Goal: Task Accomplishment & Management: Complete application form

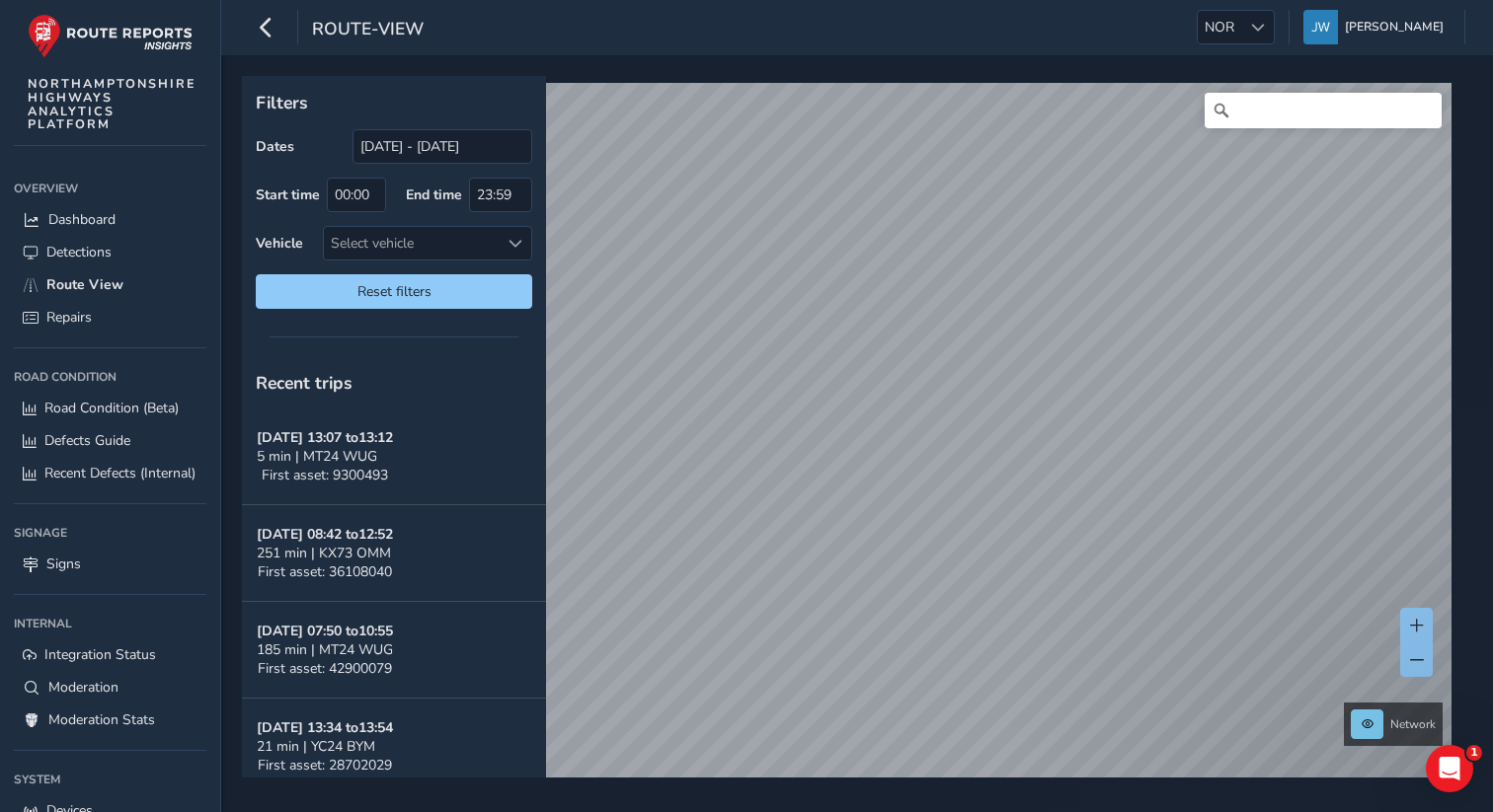
scroll to position [30, 0]
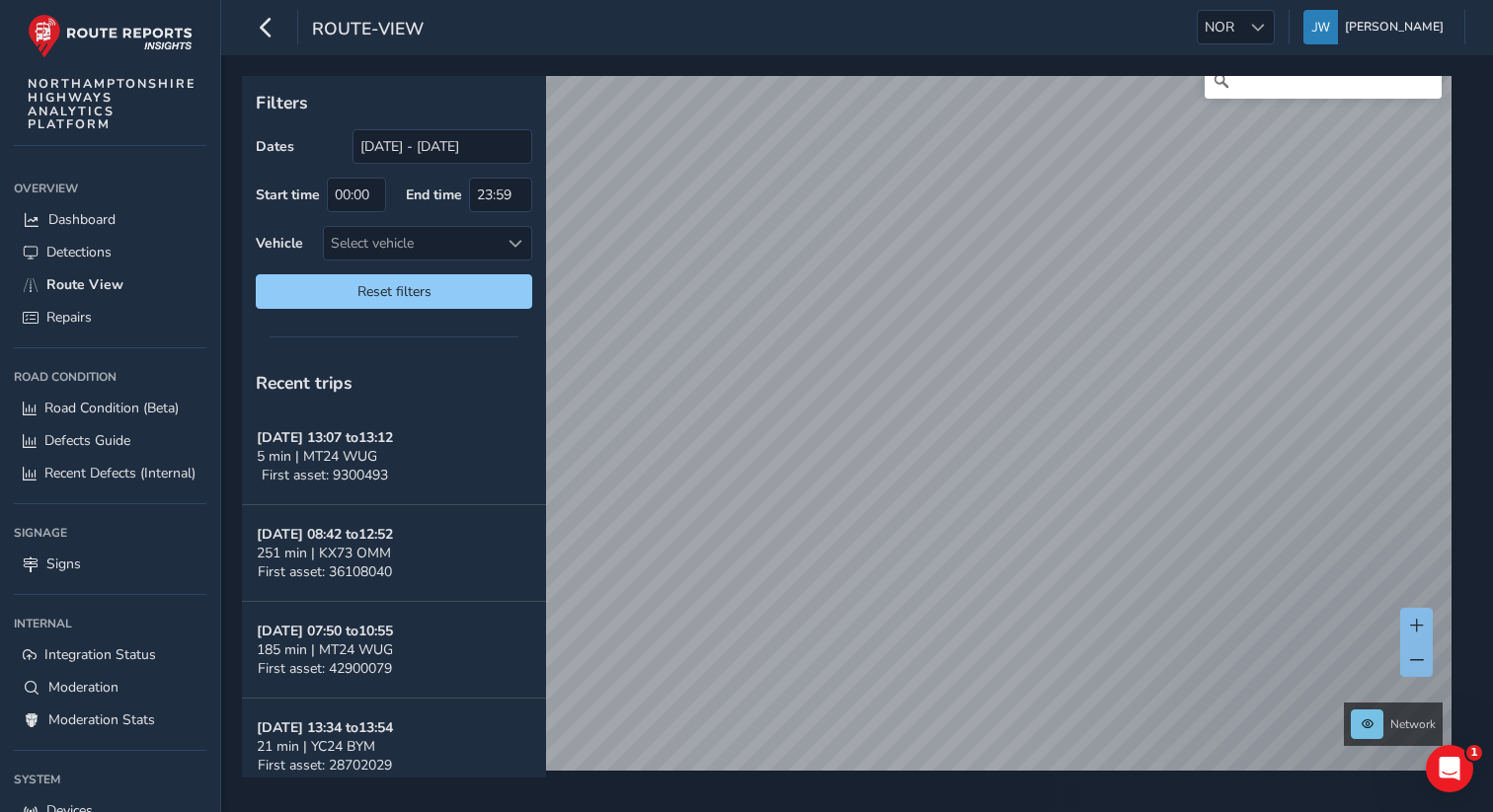
click at [1242, 22] on span "NOR" at bounding box center [1220, 27] width 44 height 33
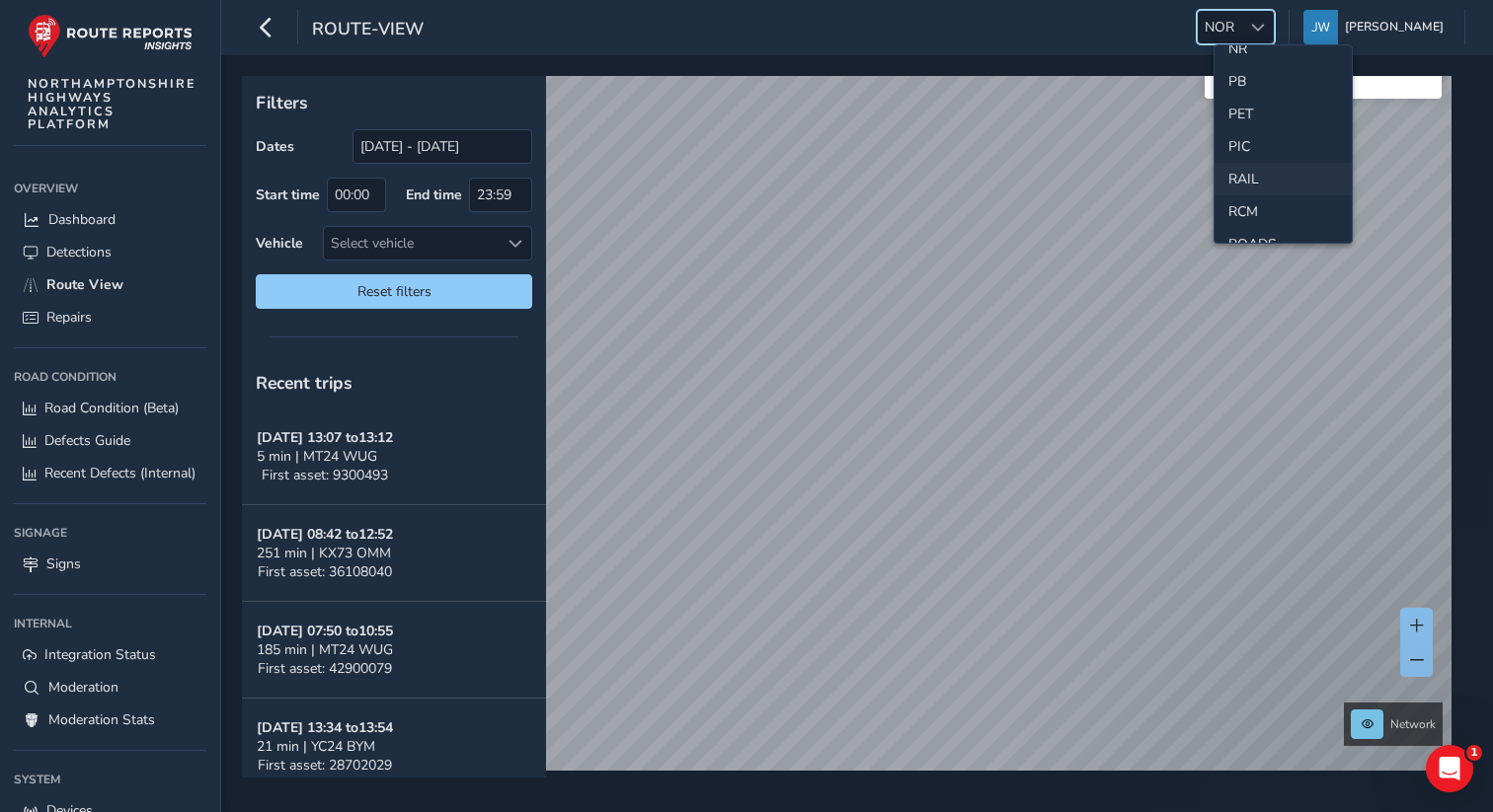
scroll to position [700, 0]
click at [1242, 190] on li "RAIL" at bounding box center [1284, 182] width 138 height 33
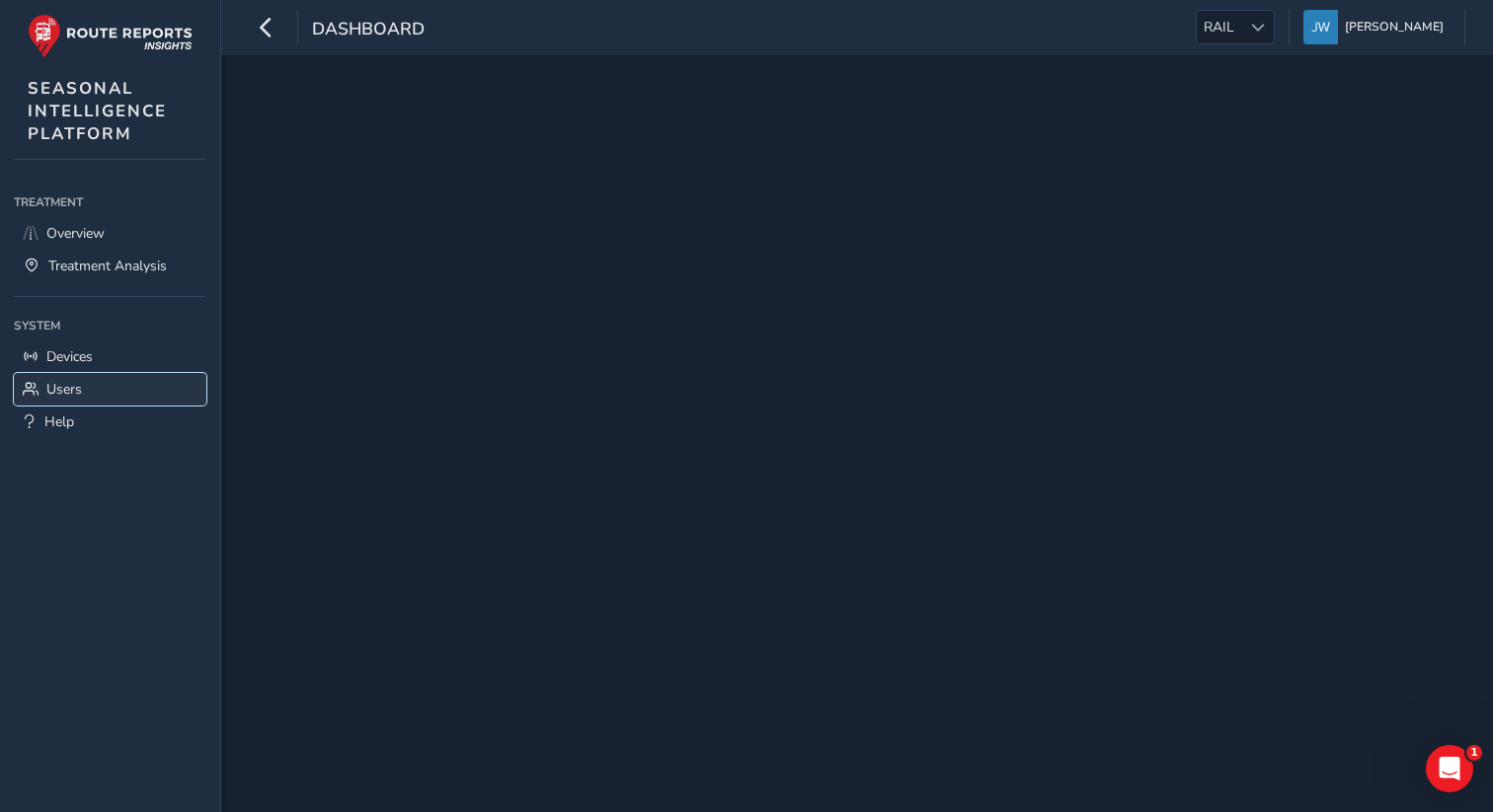
click at [88, 389] on link "Users" at bounding box center [110, 390] width 192 height 33
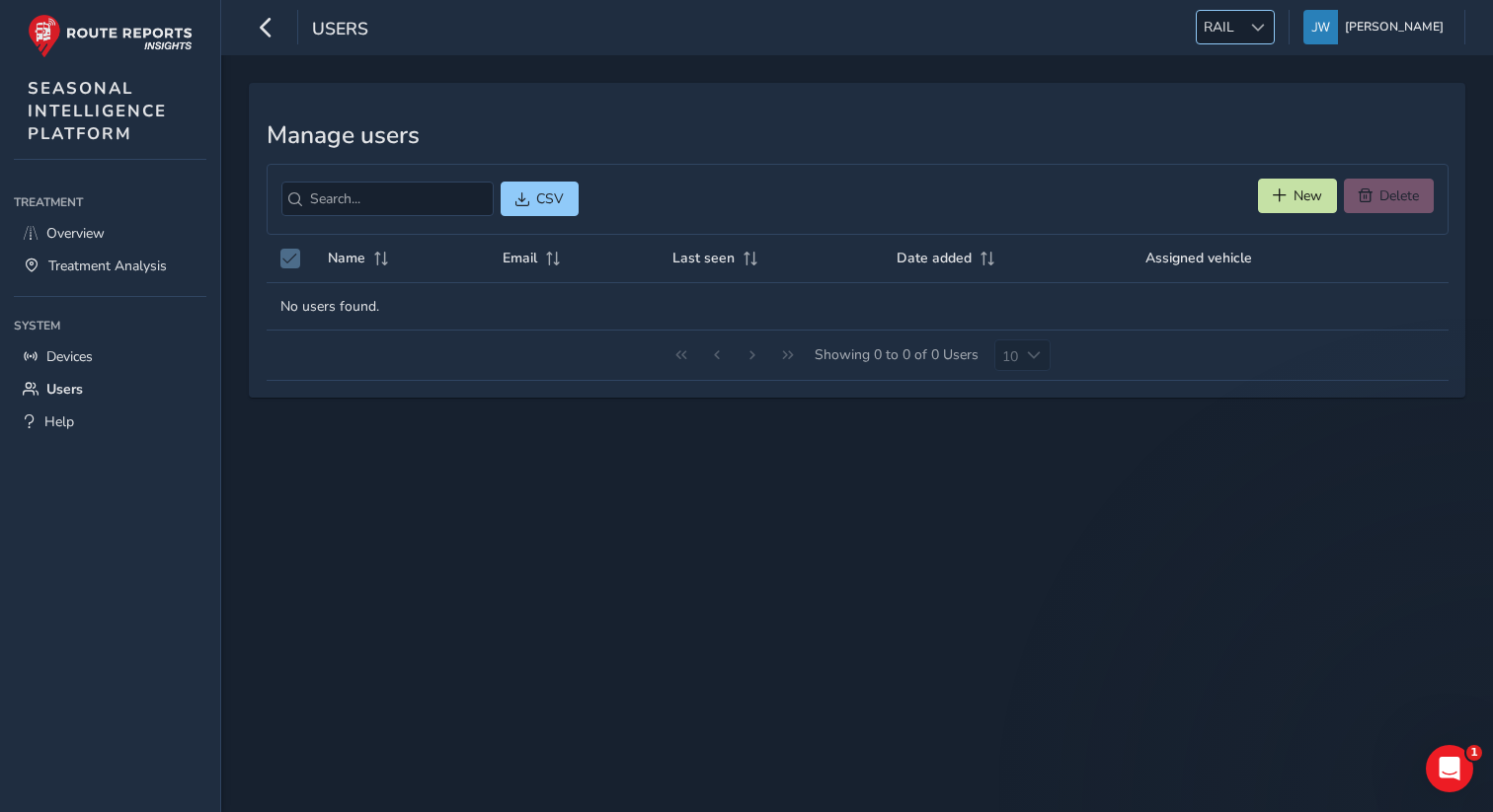
click at [1274, 42] on div at bounding box center [1258, 27] width 33 height 33
click at [1239, 193] on li "NR" at bounding box center [1284, 192] width 138 height 33
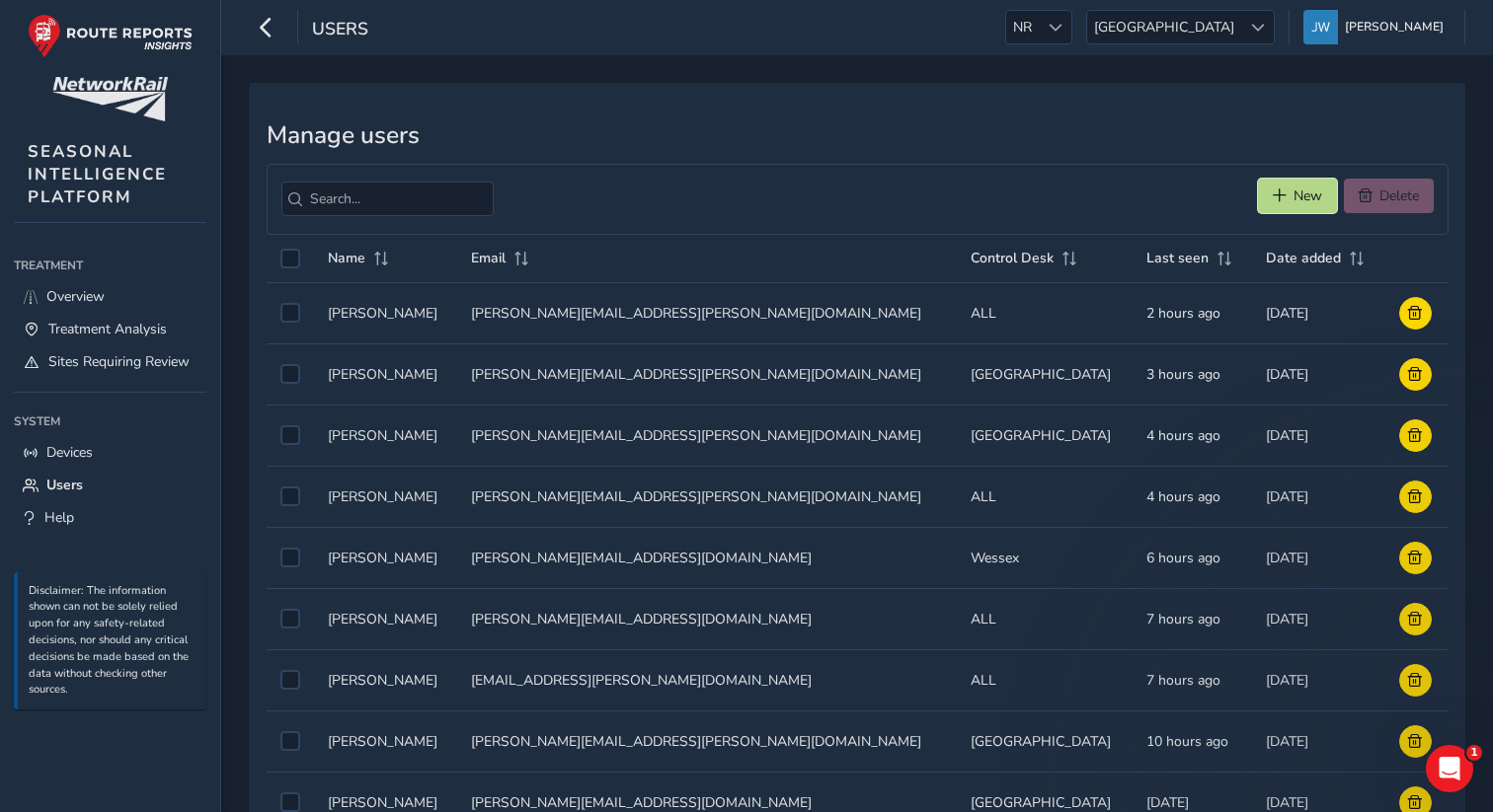
click at [1296, 193] on span "New" at bounding box center [1308, 195] width 29 height 19
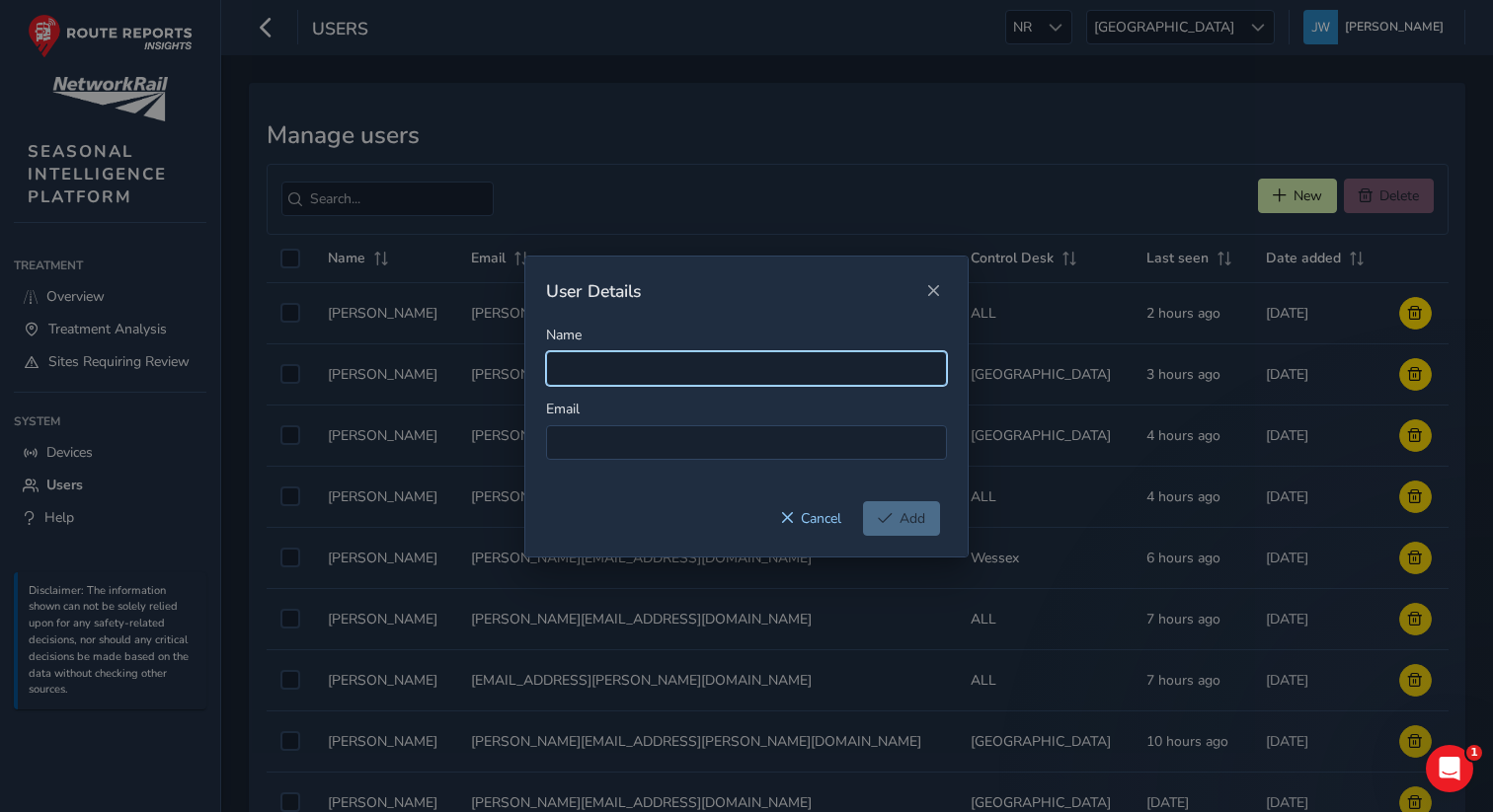
click at [625, 367] on input "Name" at bounding box center [746, 369] width 401 height 35
paste input "[EMAIL_ADDRESS][DOMAIN_NAME]"
type input "[EMAIL_ADDRESS][DOMAIN_NAME]"
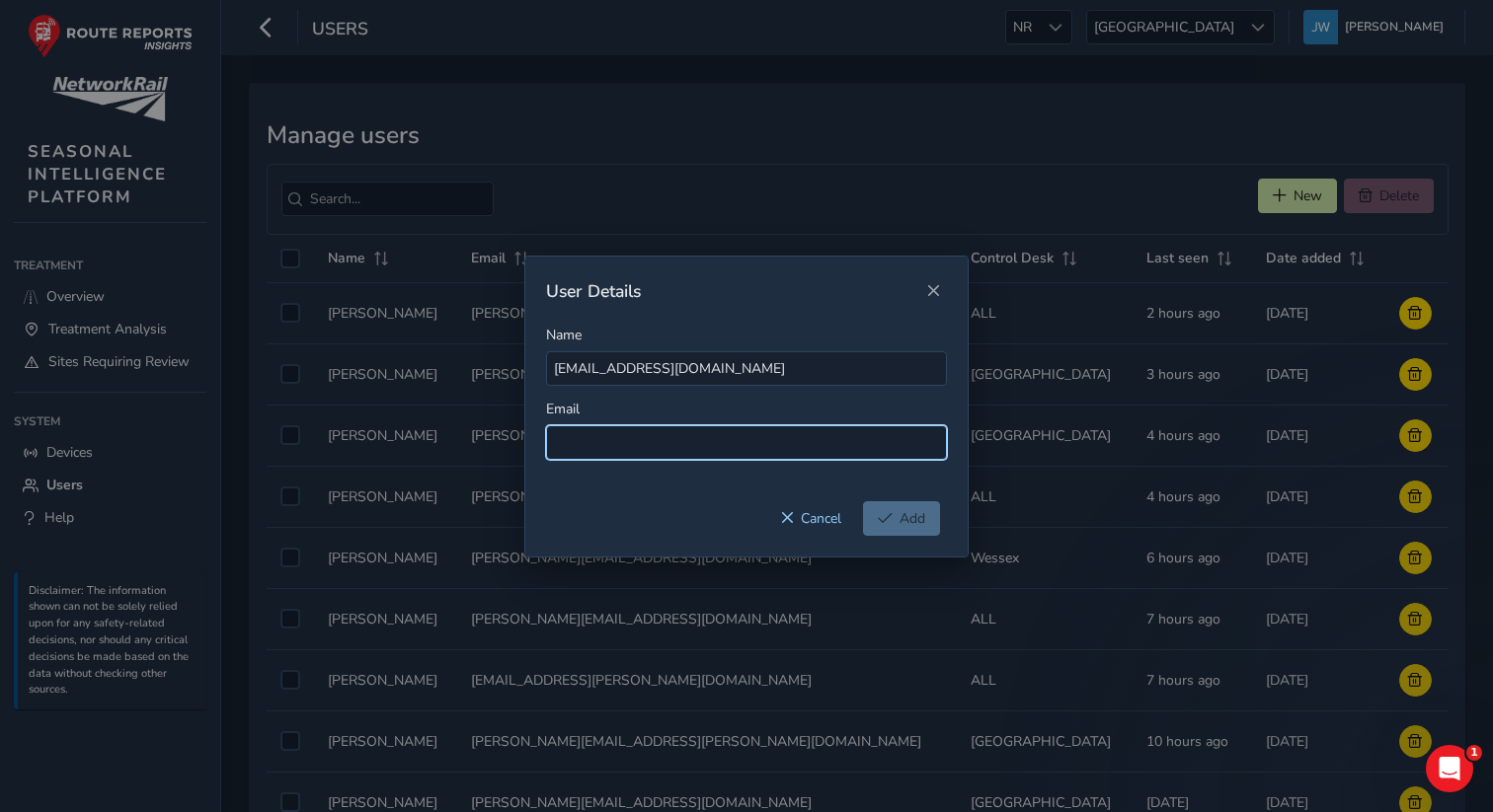
click at [618, 442] on input at bounding box center [746, 442] width 401 height 35
paste input "[EMAIL_ADDRESS][DOMAIN_NAME]"
type input "[EMAIL_ADDRESS][DOMAIN_NAME]"
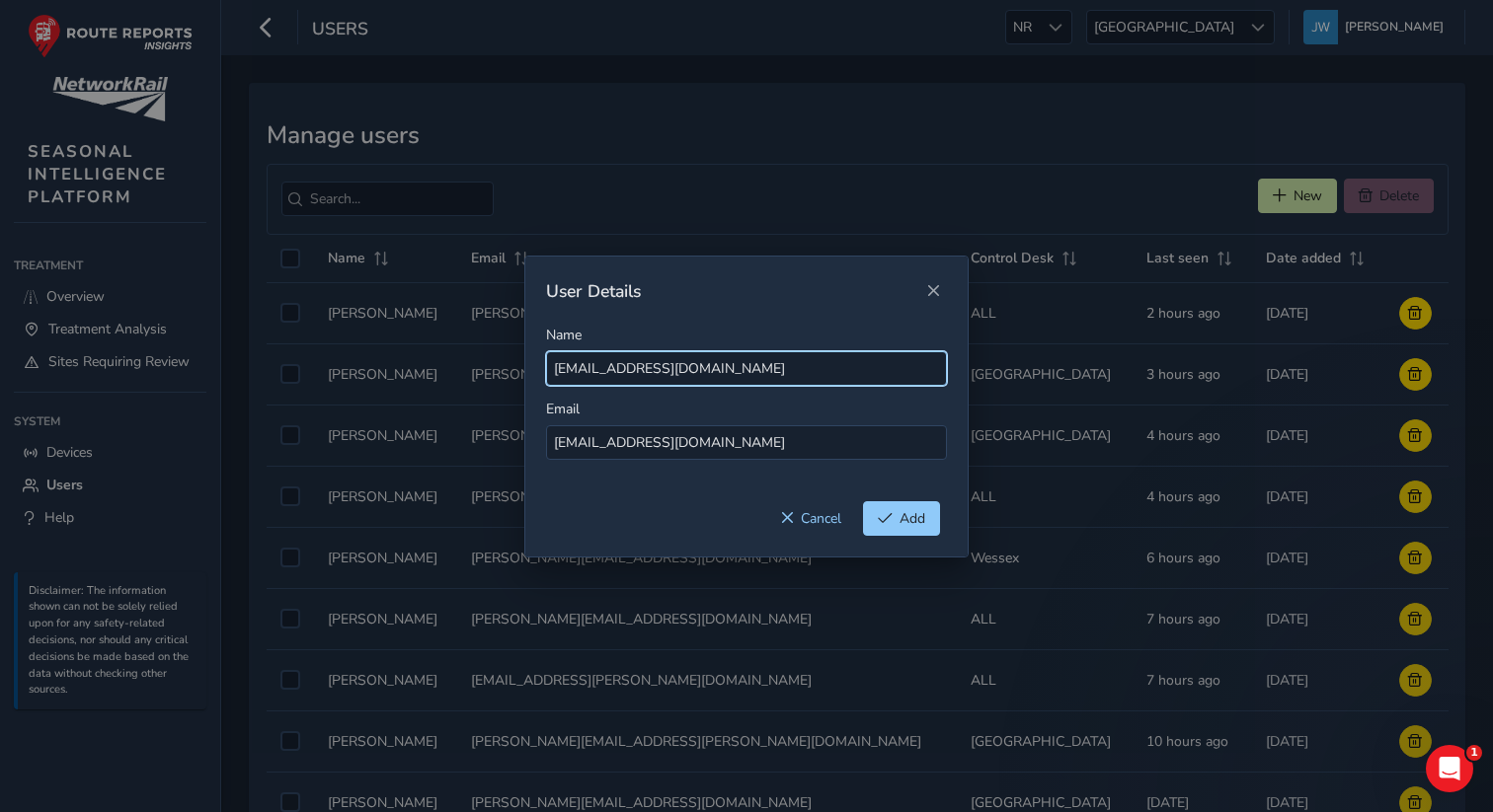
click at [612, 376] on input "[EMAIL_ADDRESS][DOMAIN_NAME]" at bounding box center [746, 369] width 401 height 35
drag, startPoint x: 680, startPoint y: 370, endPoint x: 842, endPoint y: 378, distance: 162.2
click at [842, 378] on input "Morinoye [EMAIL_ADDRESS][DOMAIN_NAME]" at bounding box center [746, 369] width 401 height 35
type input "Morinoye Folorunso"
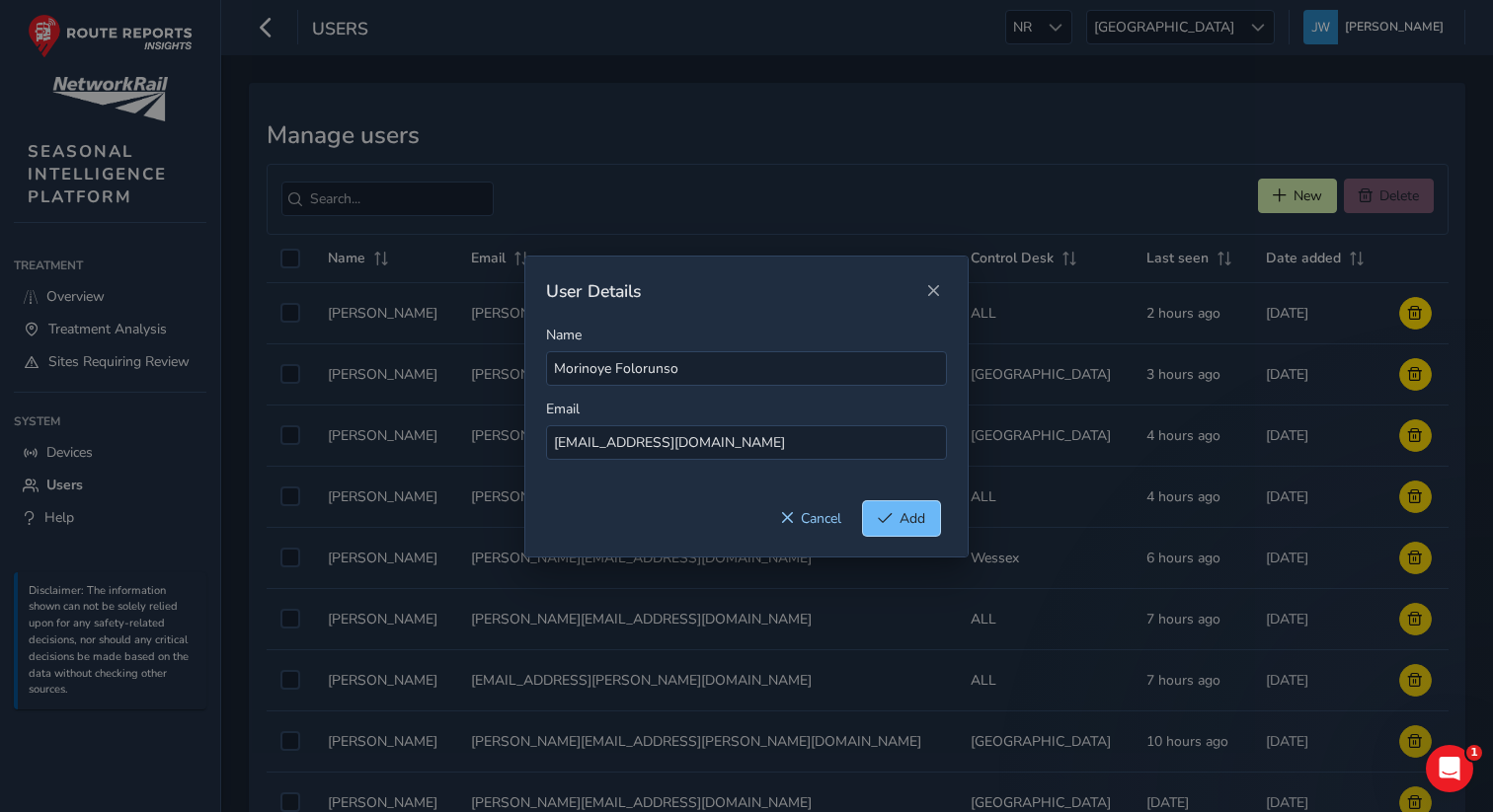
click at [907, 520] on span "Add" at bounding box center [913, 518] width 26 height 19
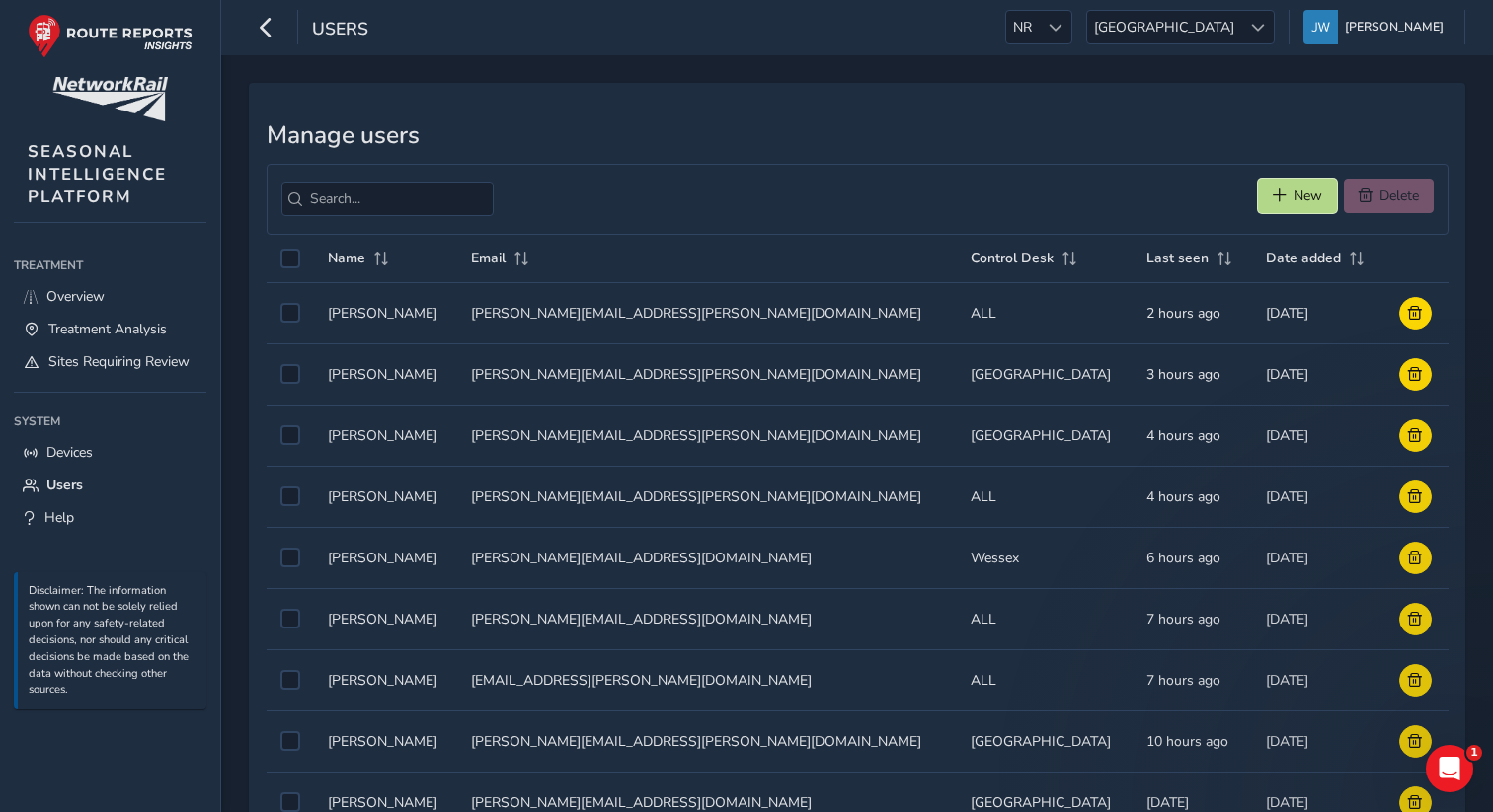
click at [1297, 194] on span "New" at bounding box center [1308, 195] width 29 height 19
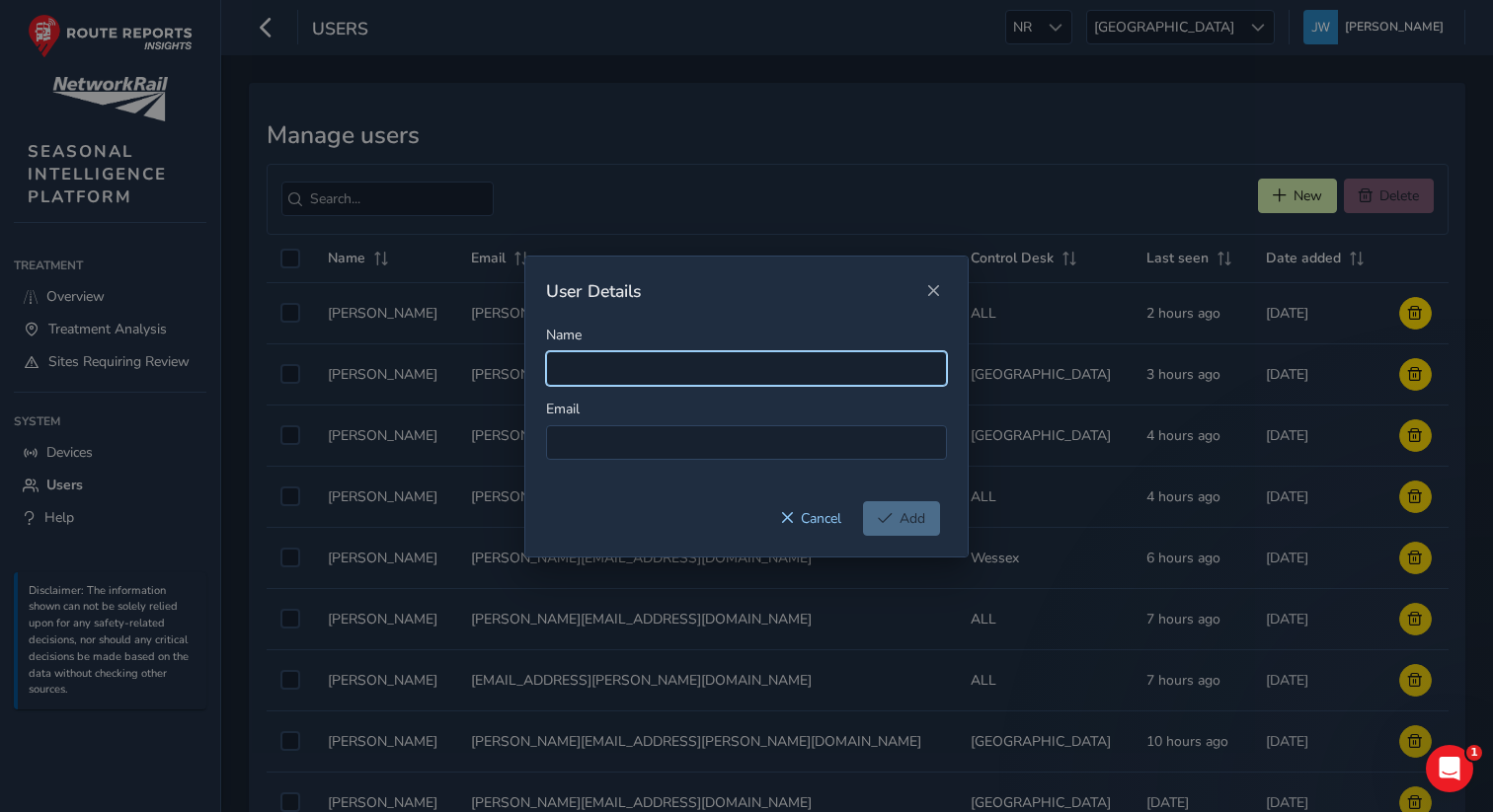
click at [589, 368] on input "Name" at bounding box center [746, 369] width 401 height 35
paste input "[PERSON_NAME][EMAIL_ADDRESS][PERSON_NAME][DOMAIN_NAME]"
type input "[PERSON_NAME][EMAIL_ADDRESS][PERSON_NAME][DOMAIN_NAME]"
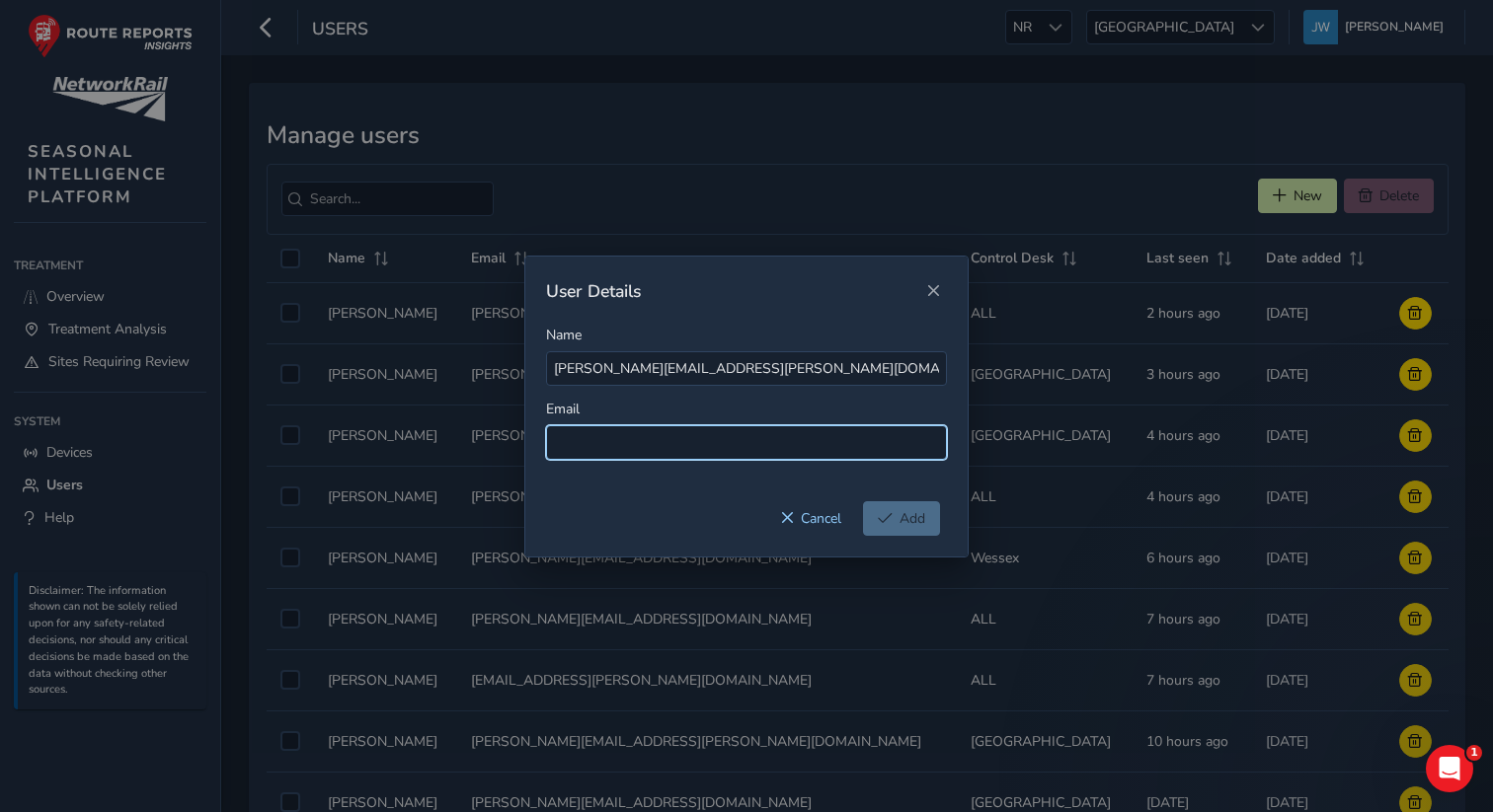
click at [583, 435] on input at bounding box center [746, 442] width 401 height 35
paste input "[PERSON_NAME][EMAIL_ADDRESS][PERSON_NAME][DOMAIN_NAME]"
type input "[PERSON_NAME][EMAIL_ADDRESS][PERSON_NAME][DOMAIN_NAME]"
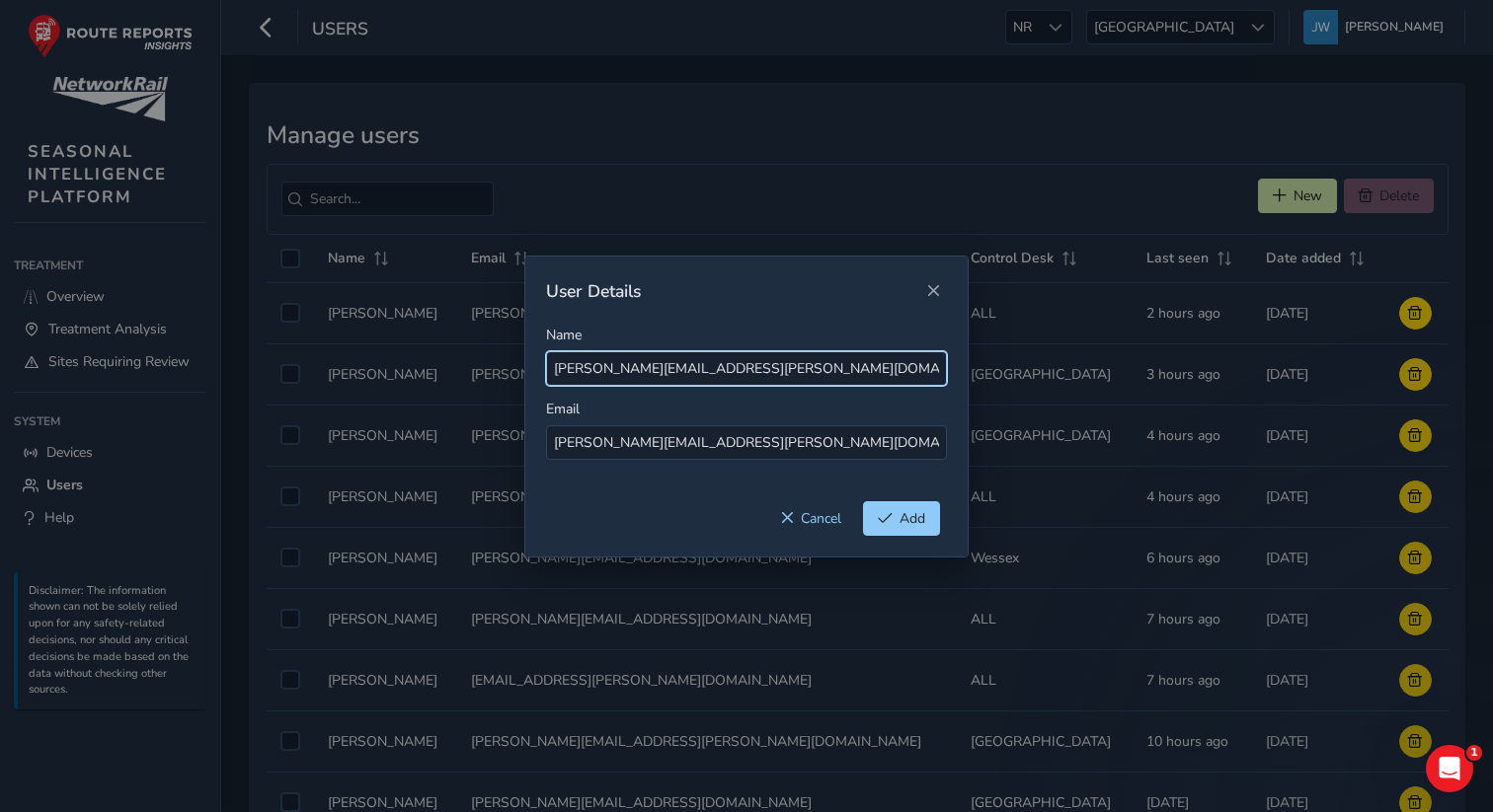
click at [592, 373] on input "[PERSON_NAME][EMAIL_ADDRESS][PERSON_NAME][DOMAIN_NAME]" at bounding box center [746, 369] width 401 height 35
drag, startPoint x: 627, startPoint y: 369, endPoint x: 819, endPoint y: 375, distance: 192.1
click at [819, 375] on input "James [EMAIL_ADDRESS][DOMAIN_NAME]" at bounding box center [746, 369] width 401 height 35
type input "[PERSON_NAME]"
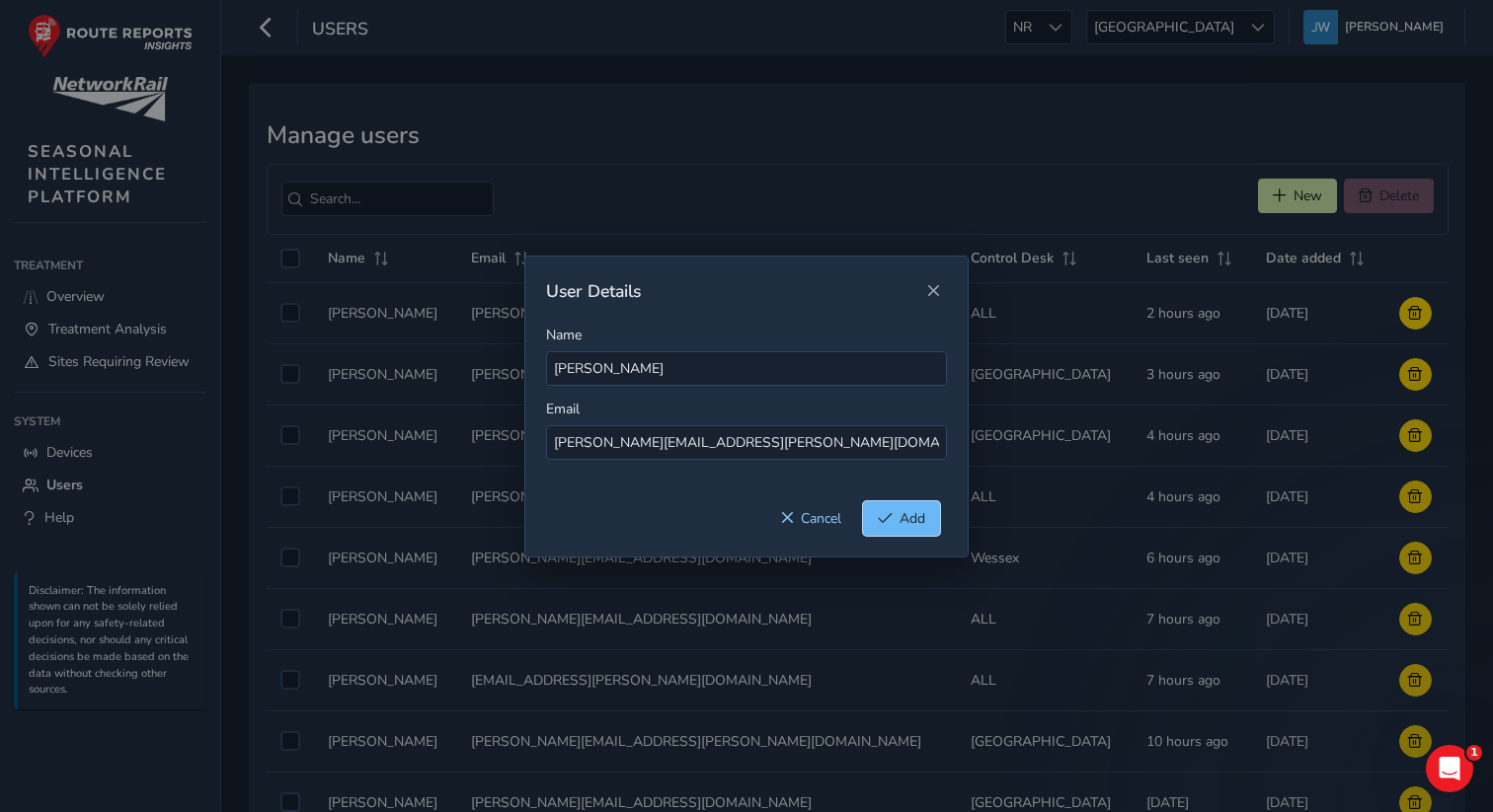
click at [908, 521] on span "Add" at bounding box center [913, 518] width 26 height 19
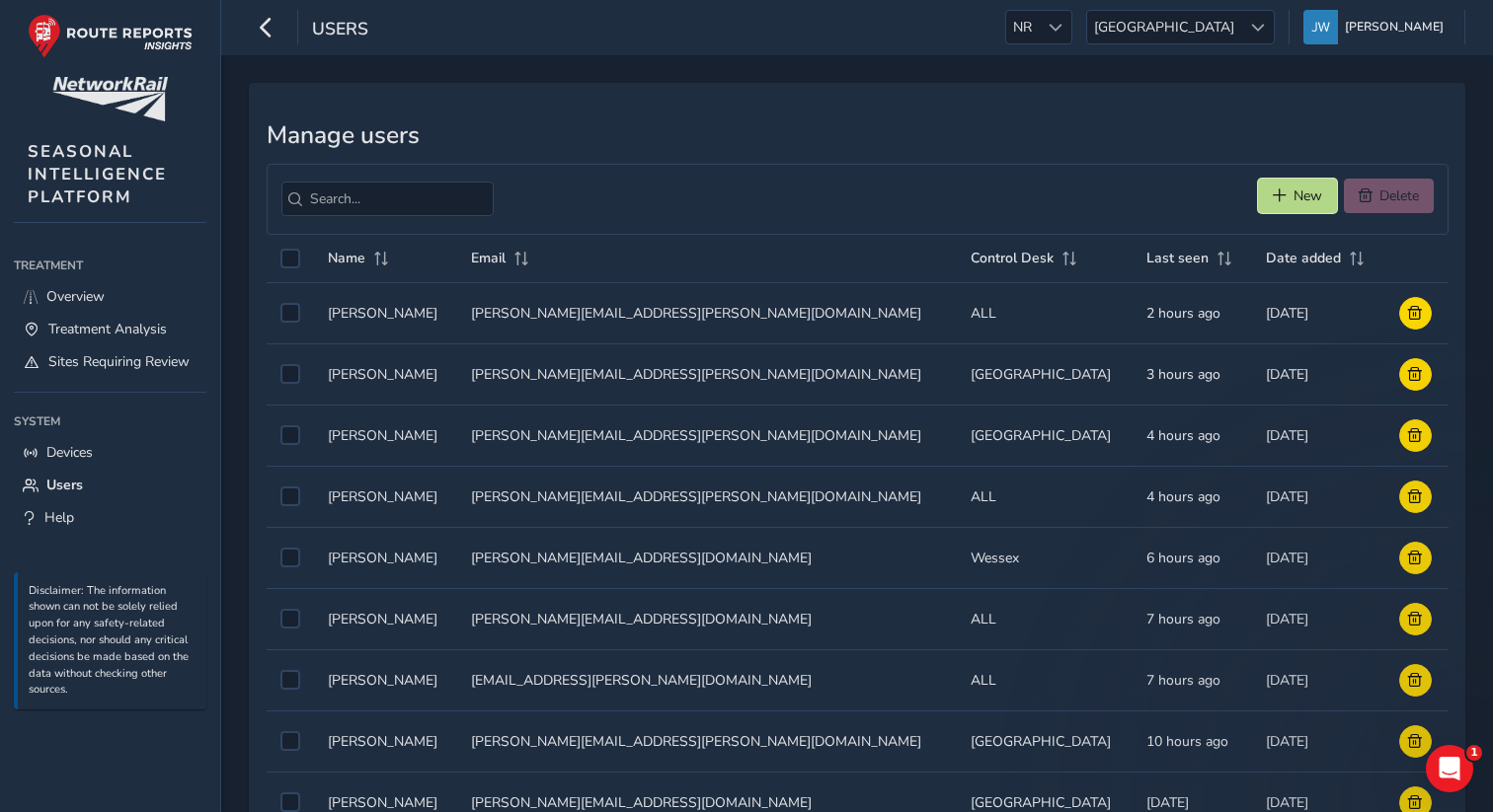
click at [1281, 203] on button "New" at bounding box center [1297, 195] width 79 height 35
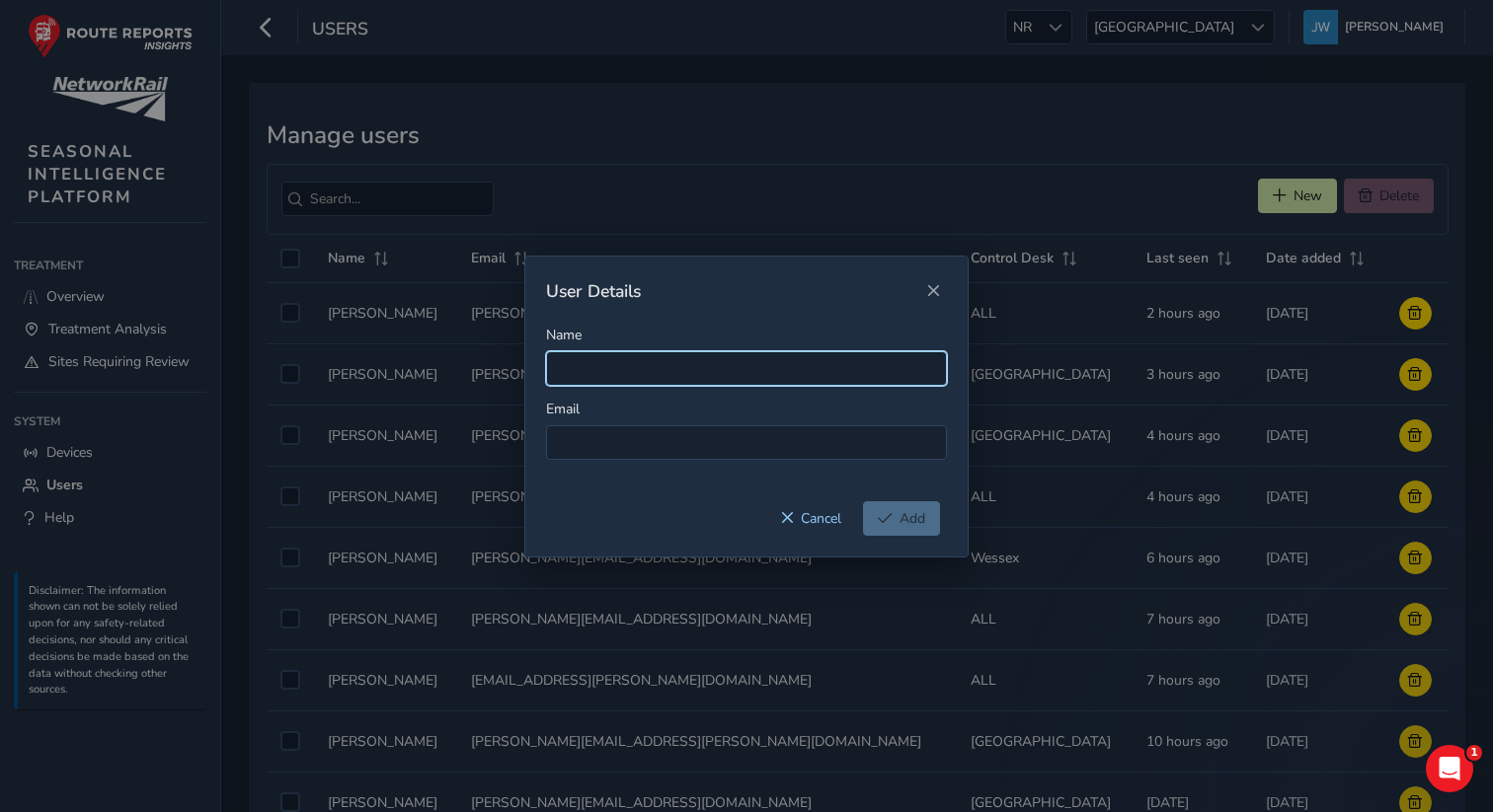
click at [609, 363] on input "Name" at bounding box center [746, 369] width 401 height 35
paste input "[EMAIL_ADDRESS][PERSON_NAME][DOMAIN_NAME]"
type input "[EMAIL_ADDRESS][PERSON_NAME][DOMAIN_NAME]"
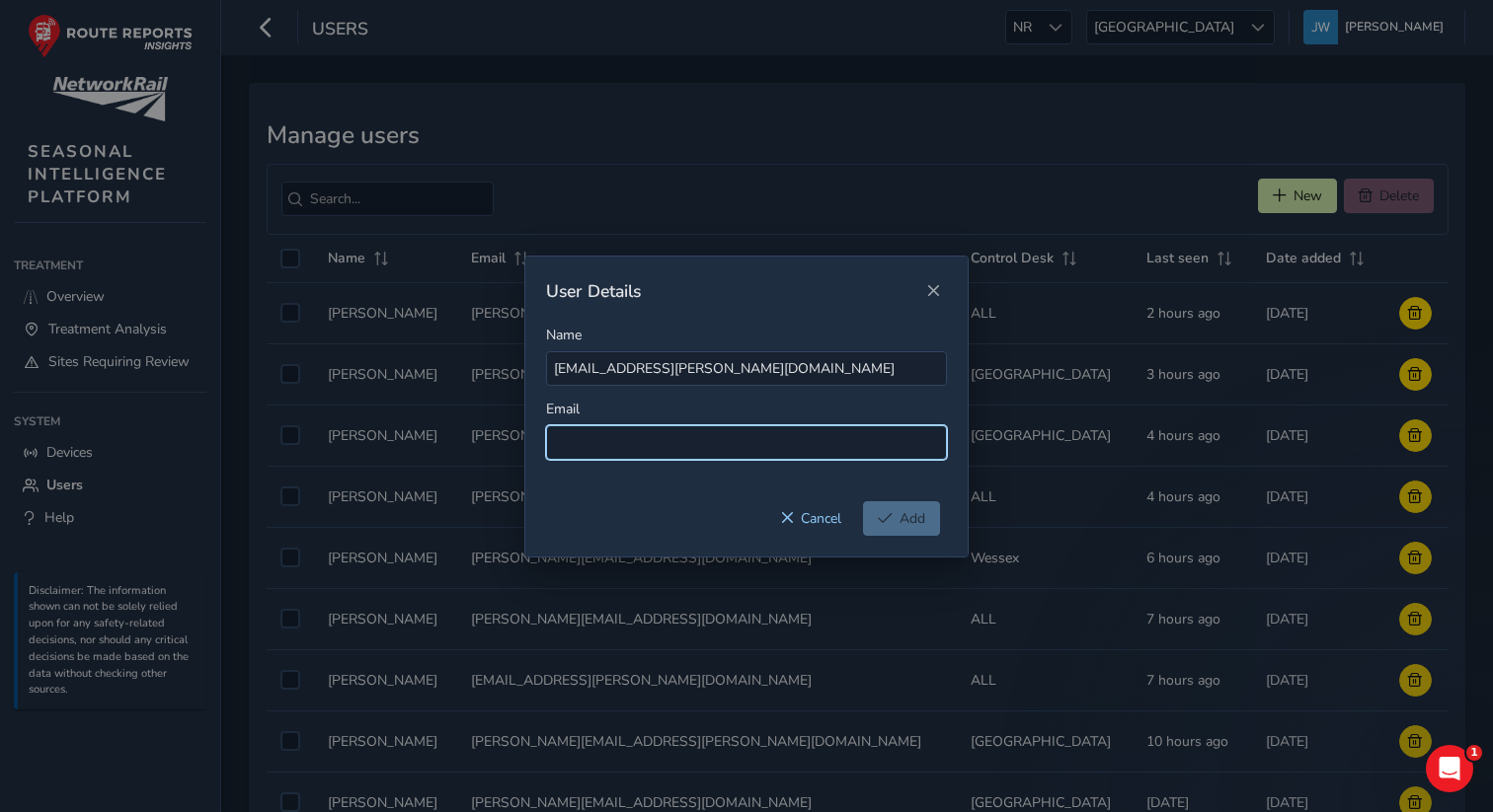
click at [584, 441] on input at bounding box center [746, 442] width 401 height 35
paste input "[EMAIL_ADDRESS][PERSON_NAME][DOMAIN_NAME]"
type input "[EMAIL_ADDRESS][PERSON_NAME][DOMAIN_NAME]"
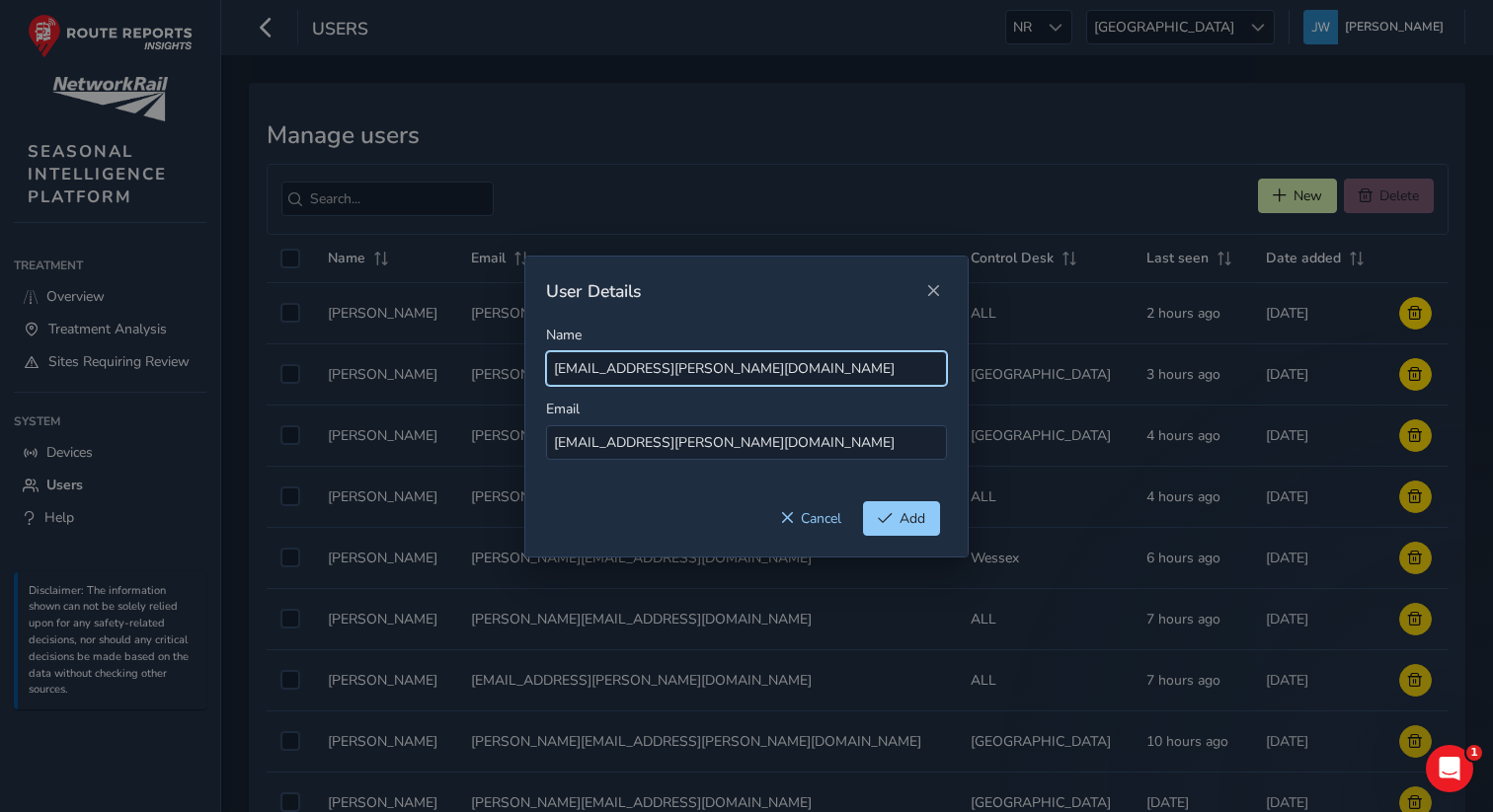
click at [586, 377] on input "[EMAIL_ADDRESS][PERSON_NAME][DOMAIN_NAME]" at bounding box center [746, 369] width 401 height 35
drag, startPoint x: 772, startPoint y: 374, endPoint x: 652, endPoint y: 372, distance: 120.0
click at [652, 372] on input "Anya [EMAIL_ADDRESS][DOMAIN_NAME]" at bounding box center [746, 369] width 401 height 35
type input "[PERSON_NAME]"
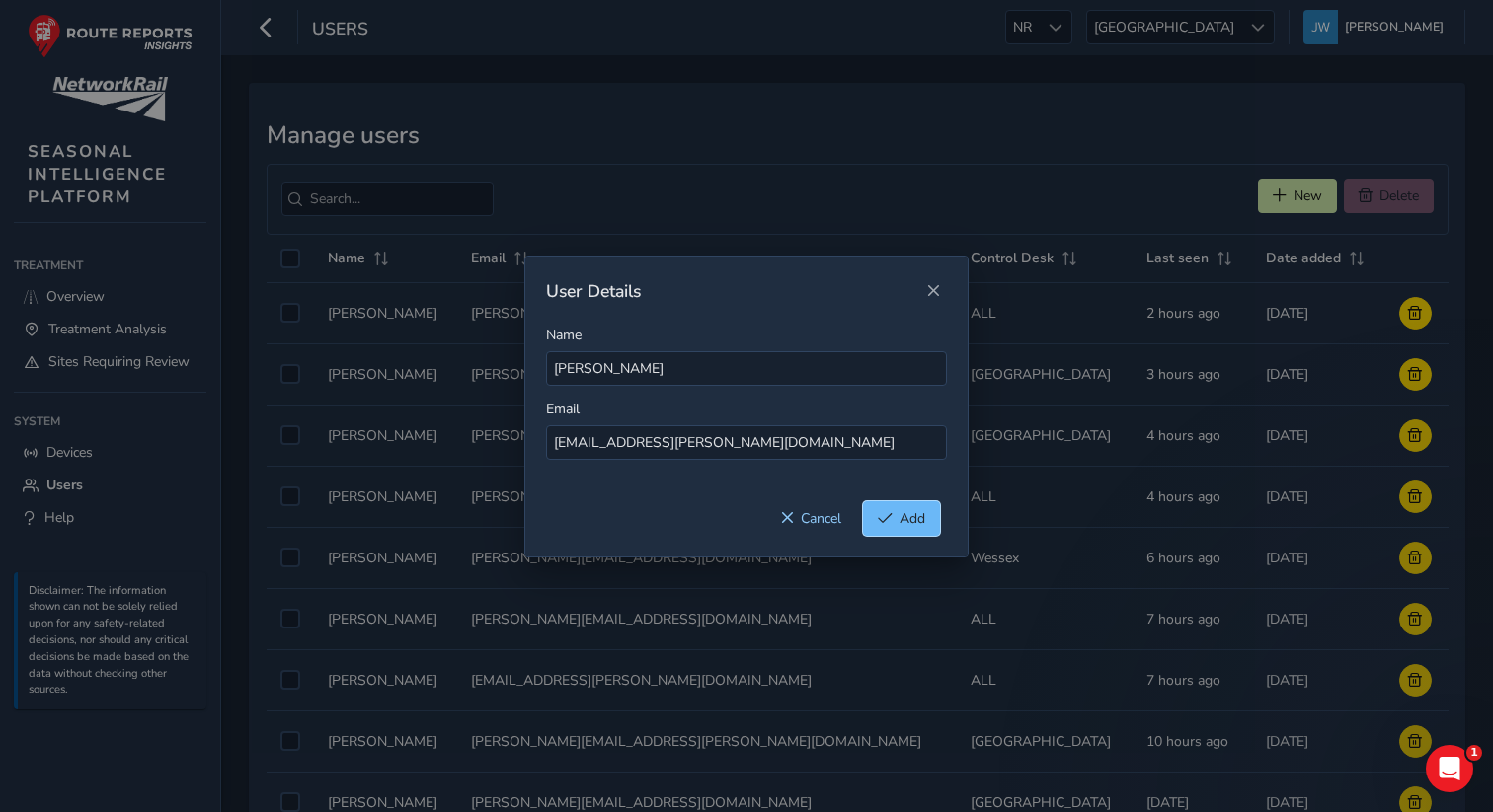
click at [893, 523] on button "Add" at bounding box center [901, 518] width 77 height 35
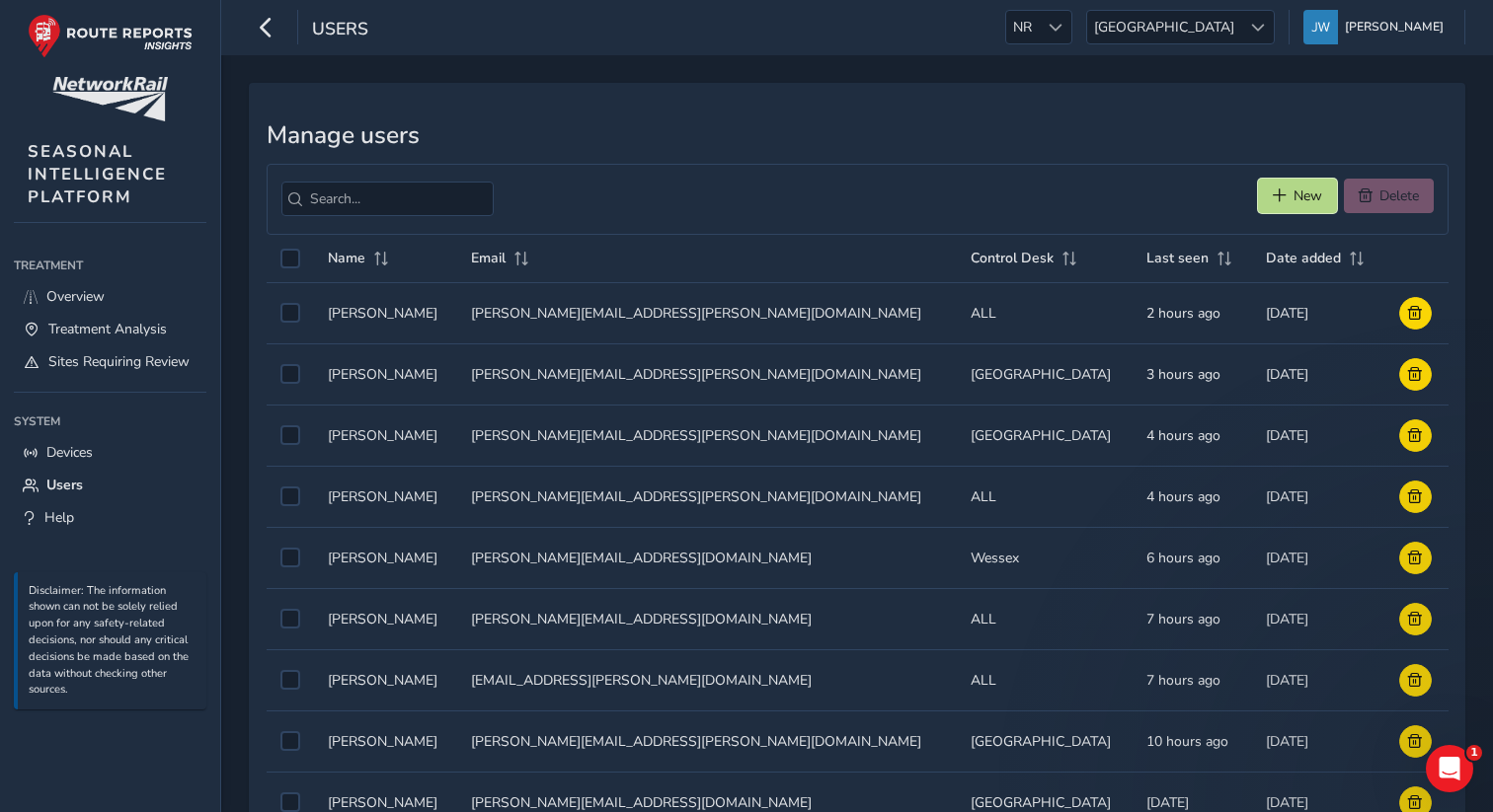
click at [1301, 197] on span "New" at bounding box center [1308, 195] width 29 height 19
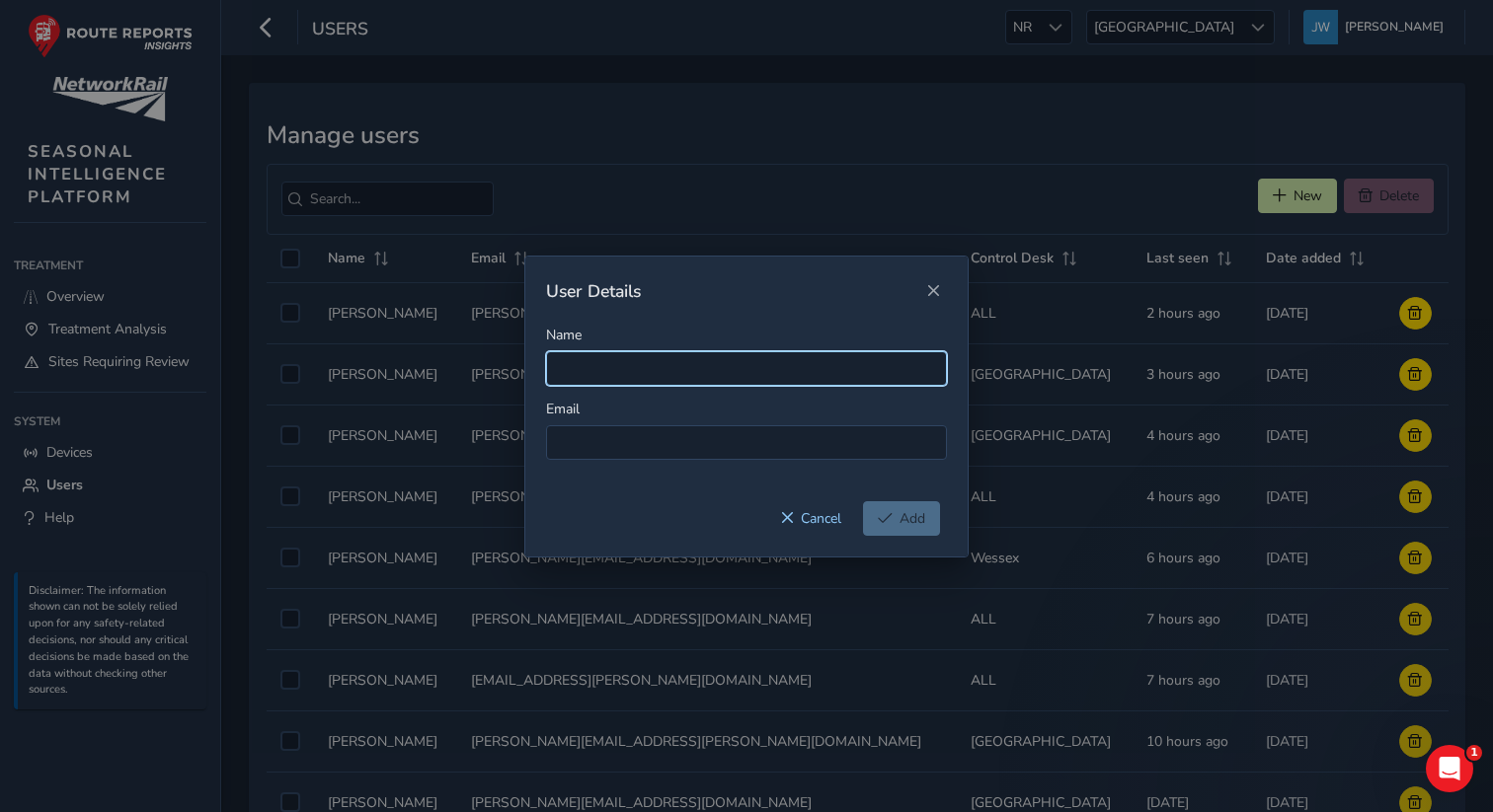
click at [635, 363] on input "Name" at bounding box center [746, 369] width 401 height 35
paste input "[PERSON_NAME][EMAIL_ADDRESS][DOMAIN_NAME]"
type input "[PERSON_NAME][EMAIL_ADDRESS][DOMAIN_NAME]"
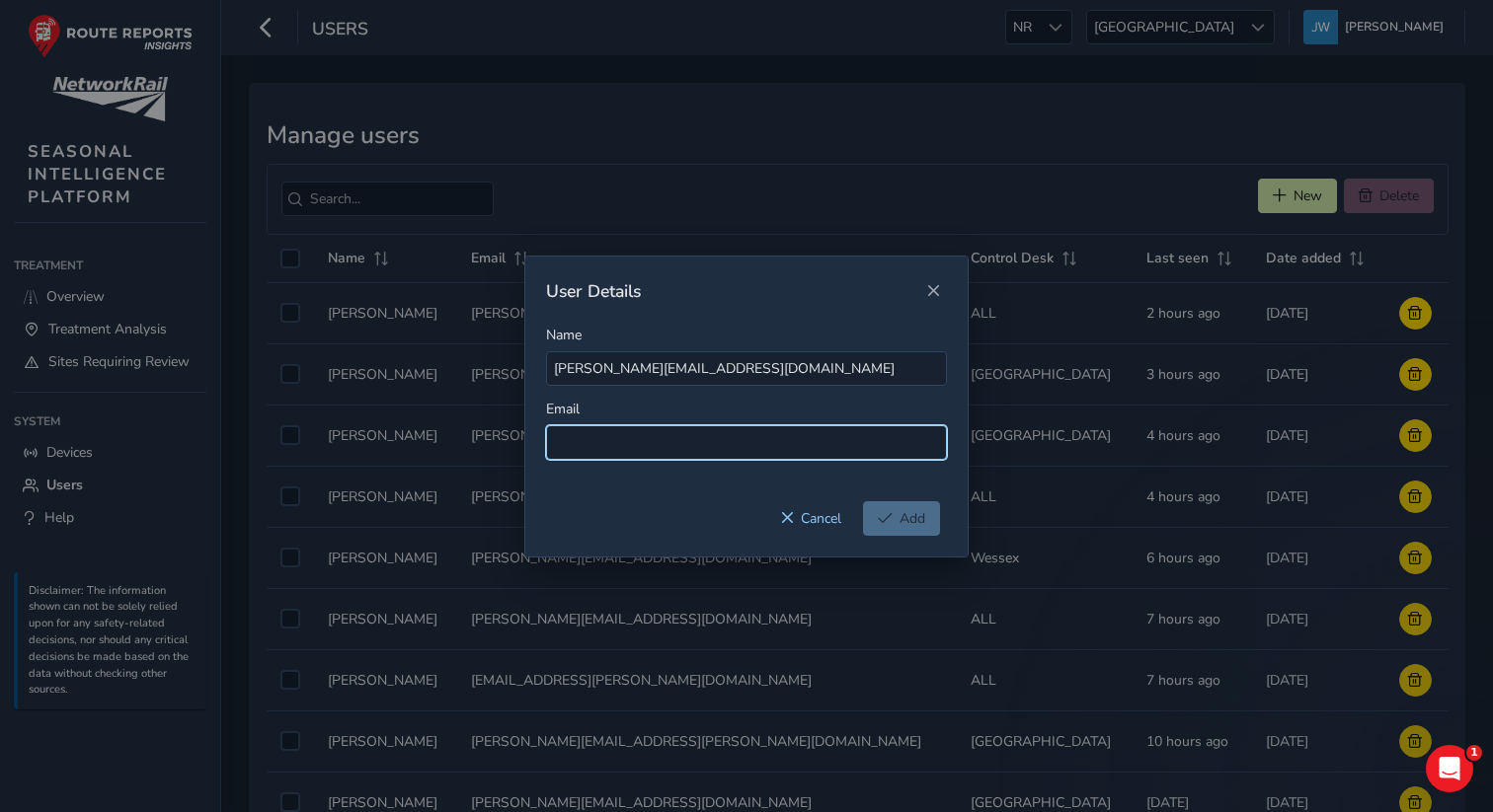
click at [587, 438] on input at bounding box center [746, 442] width 401 height 35
paste input "[PERSON_NAME][EMAIL_ADDRESS][DOMAIN_NAME]"
type input "[PERSON_NAME][EMAIL_ADDRESS][DOMAIN_NAME]"
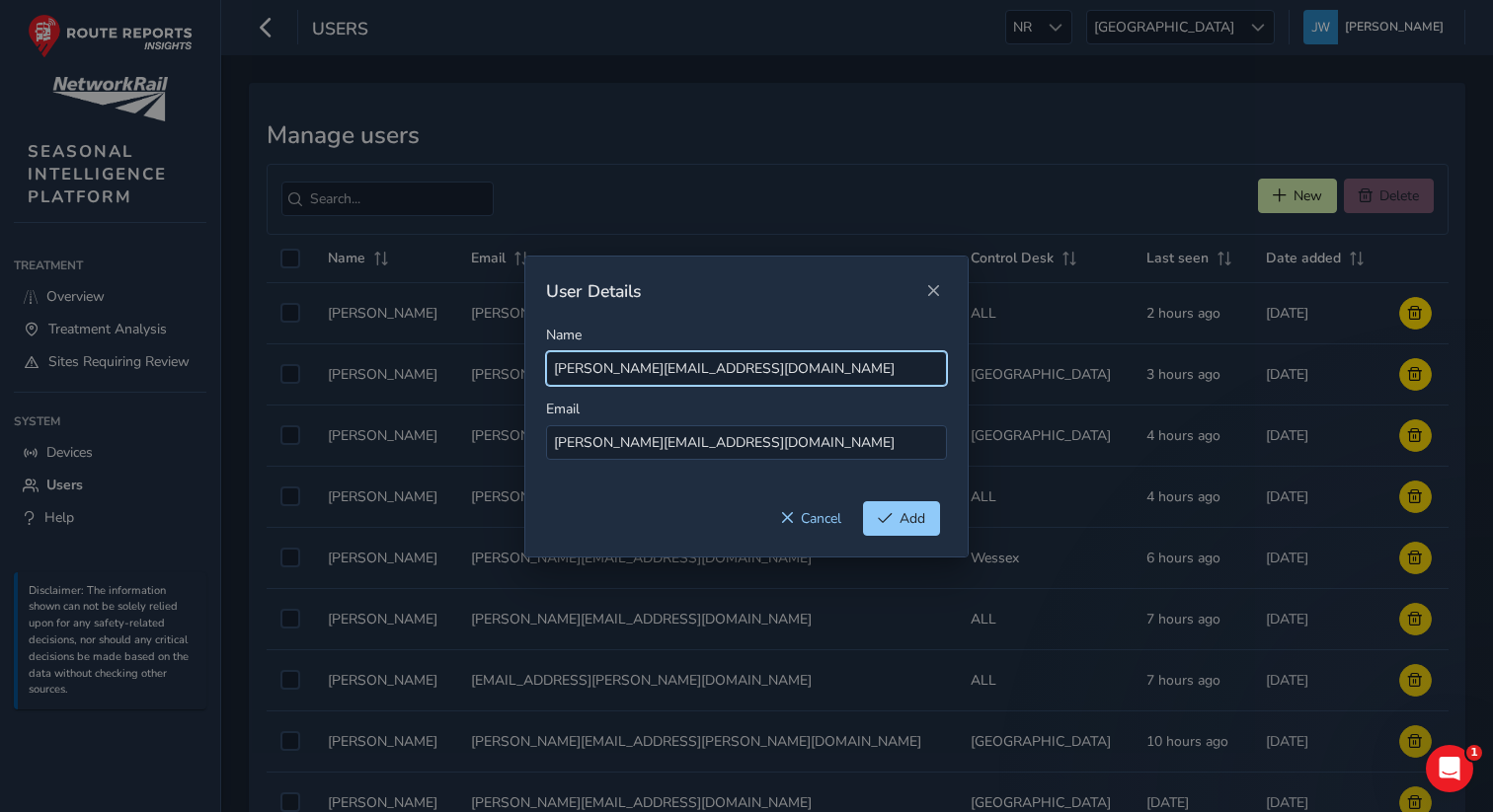
click at [604, 378] on input "[PERSON_NAME][EMAIL_ADDRESS][DOMAIN_NAME]" at bounding box center [746, 369] width 401 height 35
drag, startPoint x: 667, startPoint y: 369, endPoint x: 903, endPoint y: 372, distance: 236.0
click at [903, 372] on input "[PERSON_NAME] [EMAIL_ADDRESS][DOMAIN_NAME]" at bounding box center [746, 369] width 401 height 35
type input "[PERSON_NAME]"
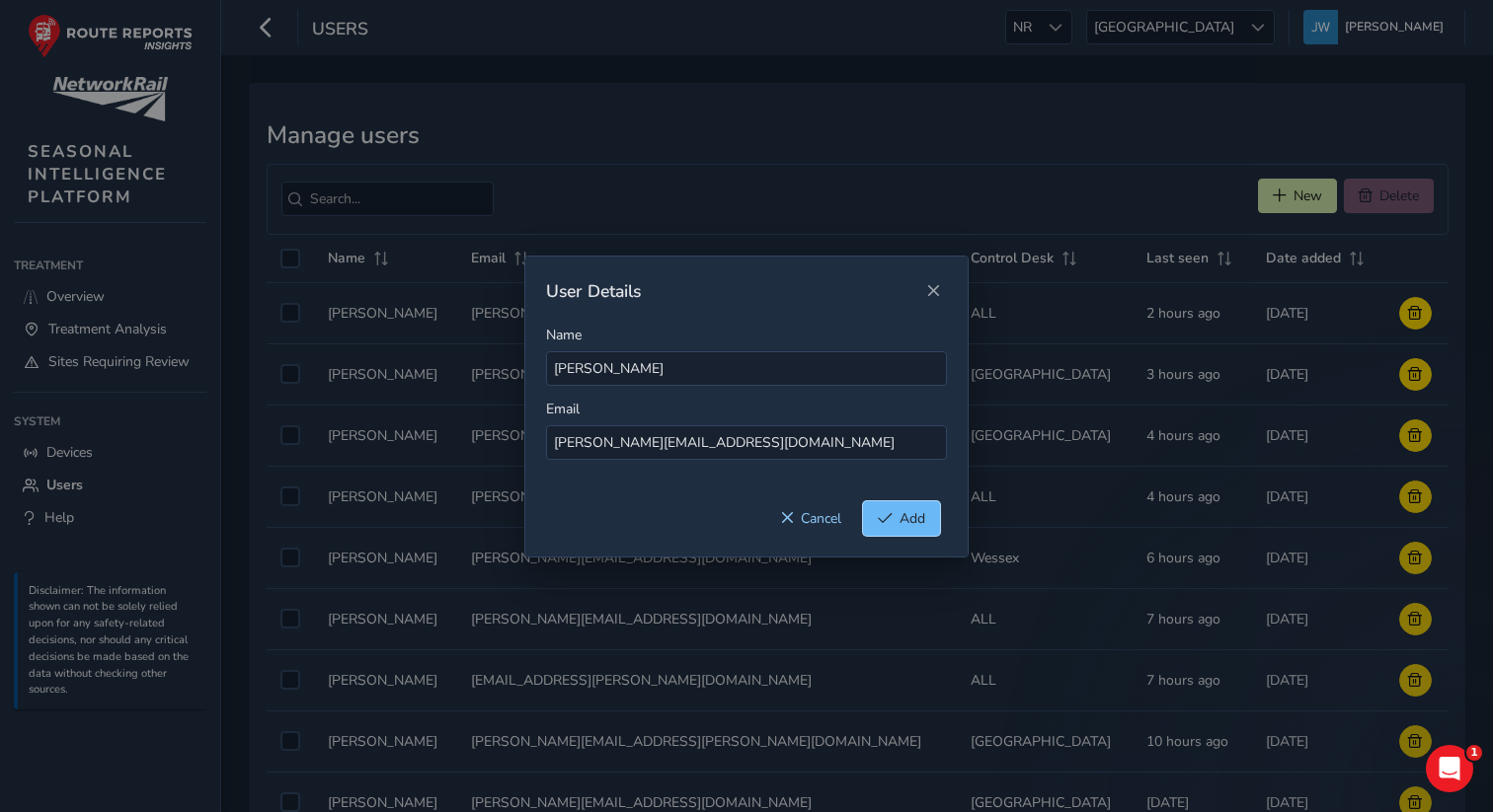
click at [917, 524] on span "Add" at bounding box center [913, 518] width 26 height 19
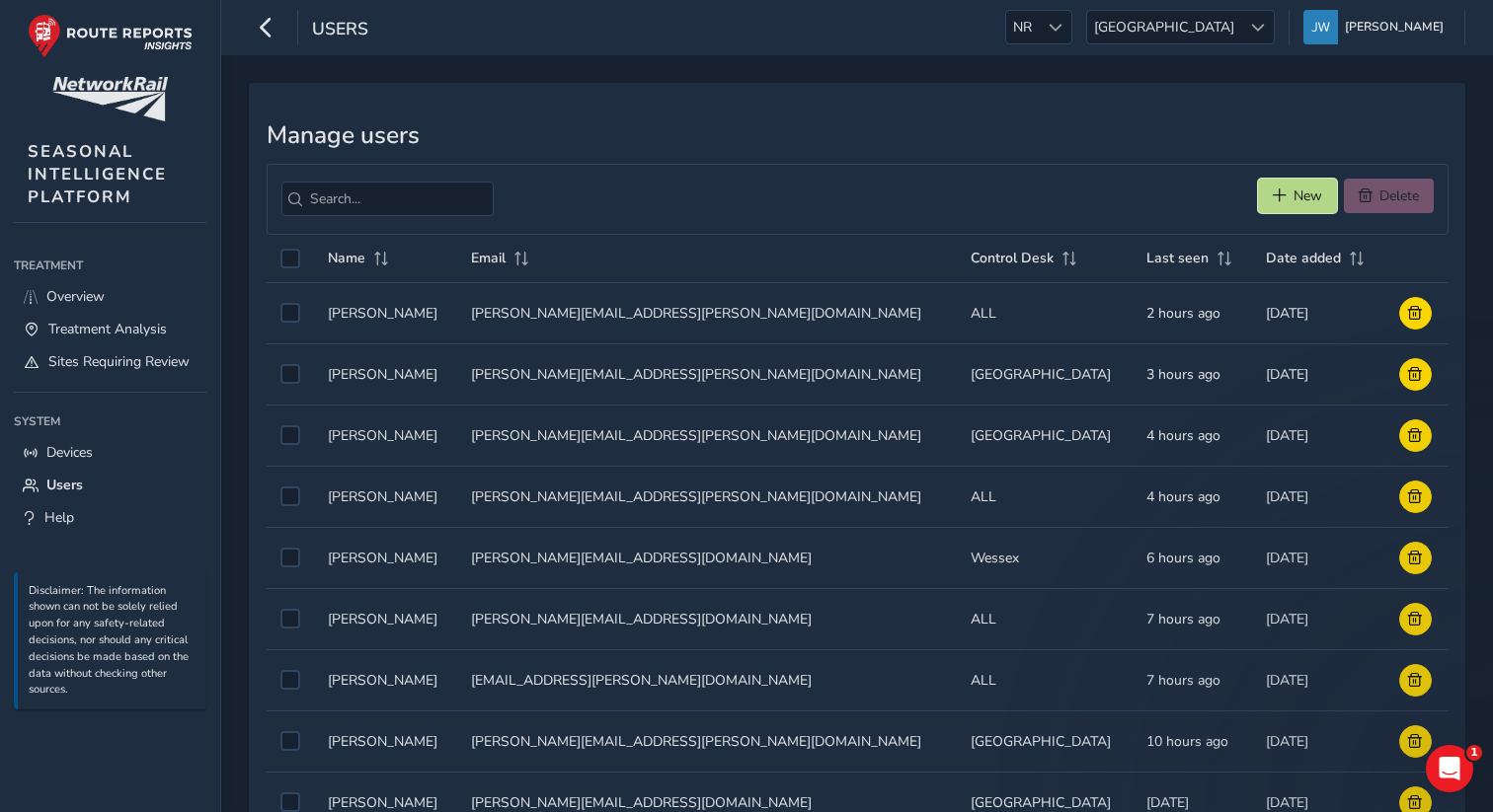
click at [1283, 187] on button "New" at bounding box center [1297, 195] width 79 height 35
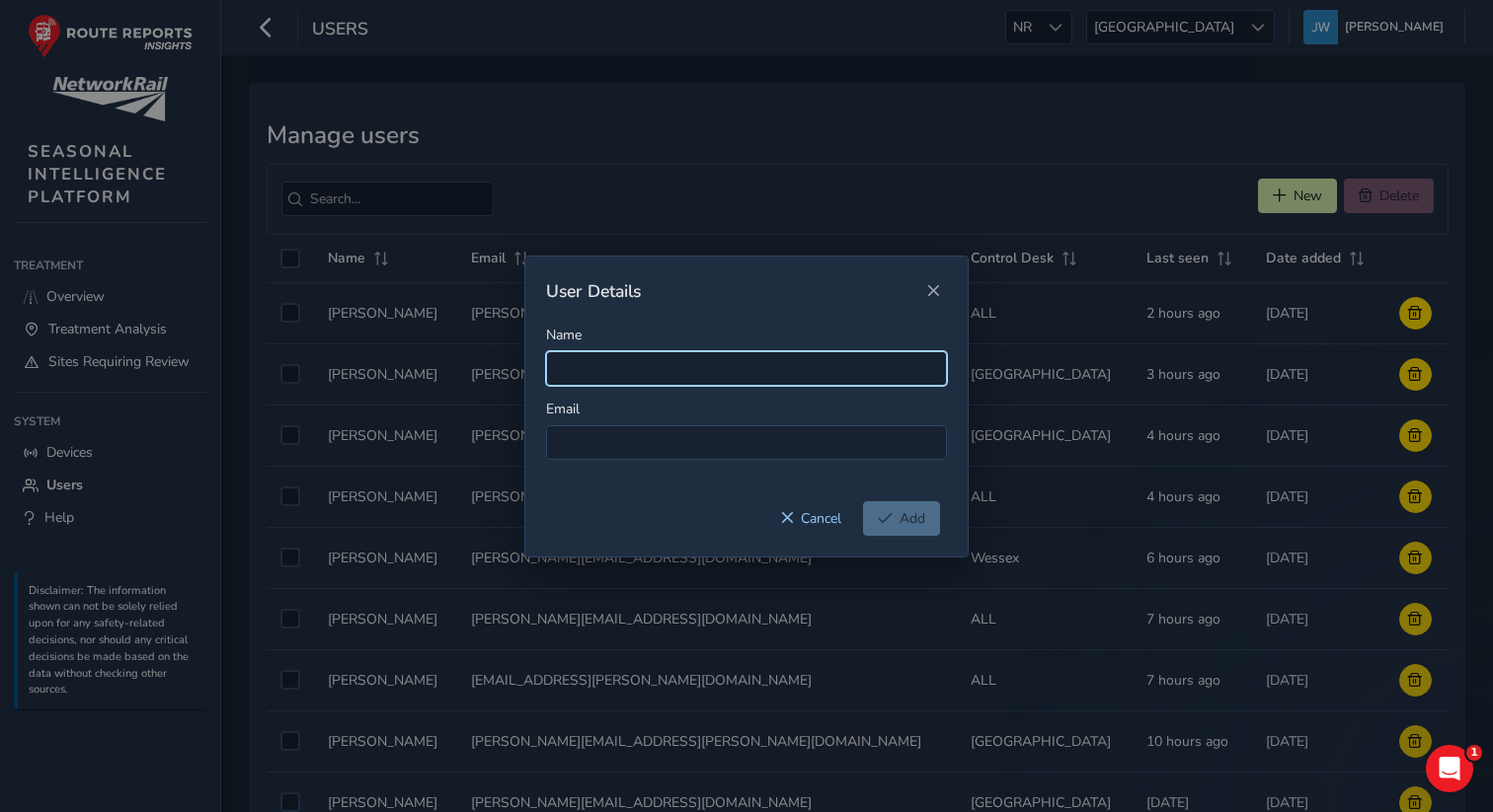
click at [593, 371] on input "Name" at bounding box center [746, 369] width 401 height 35
type input "Autumn Desk"
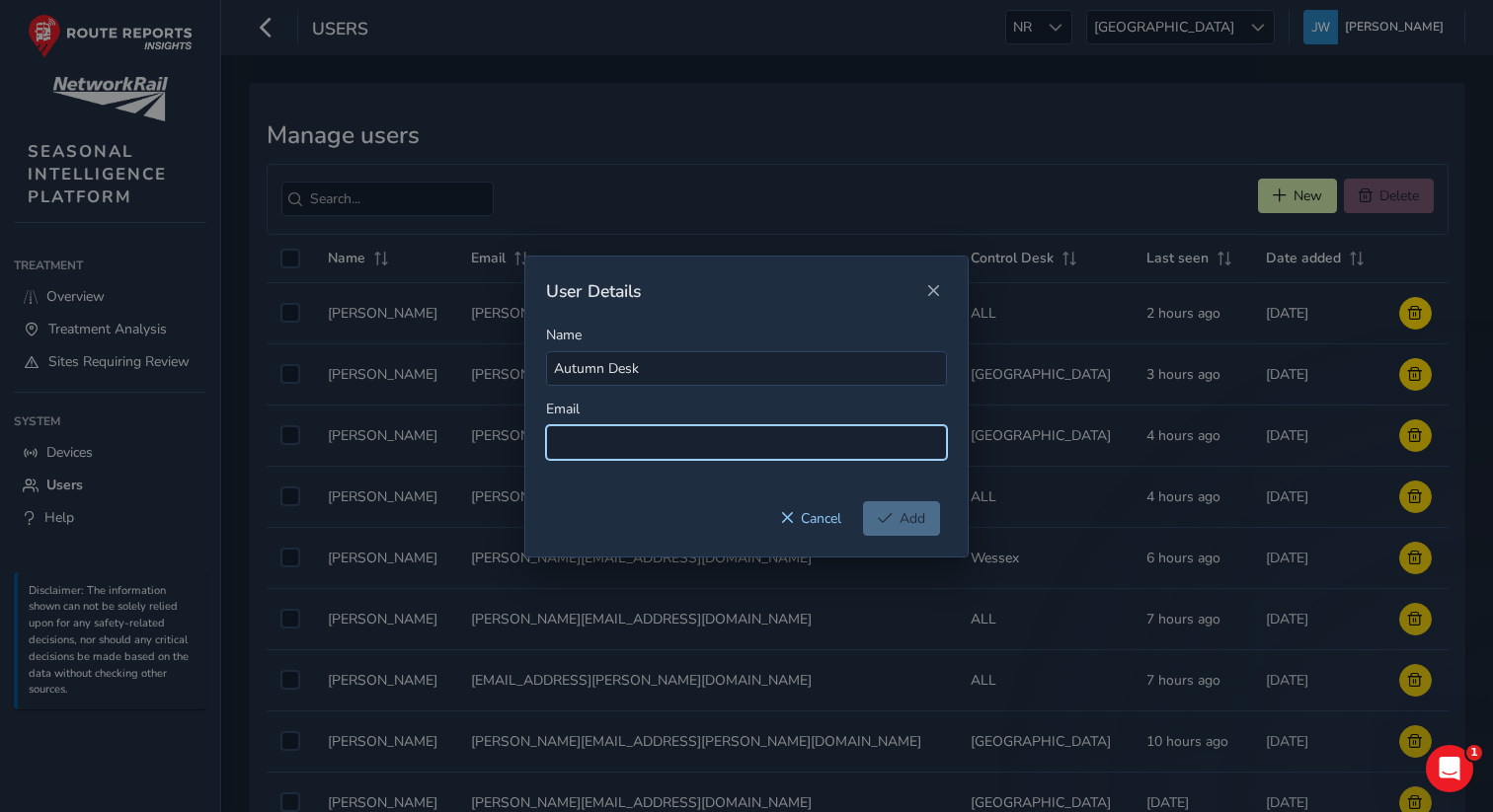
click at [594, 441] on input at bounding box center [746, 442] width 401 height 35
paste input "[EMAIL_ADDRESS][DOMAIN_NAME]"
type input "[EMAIL_ADDRESS][DOMAIN_NAME]"
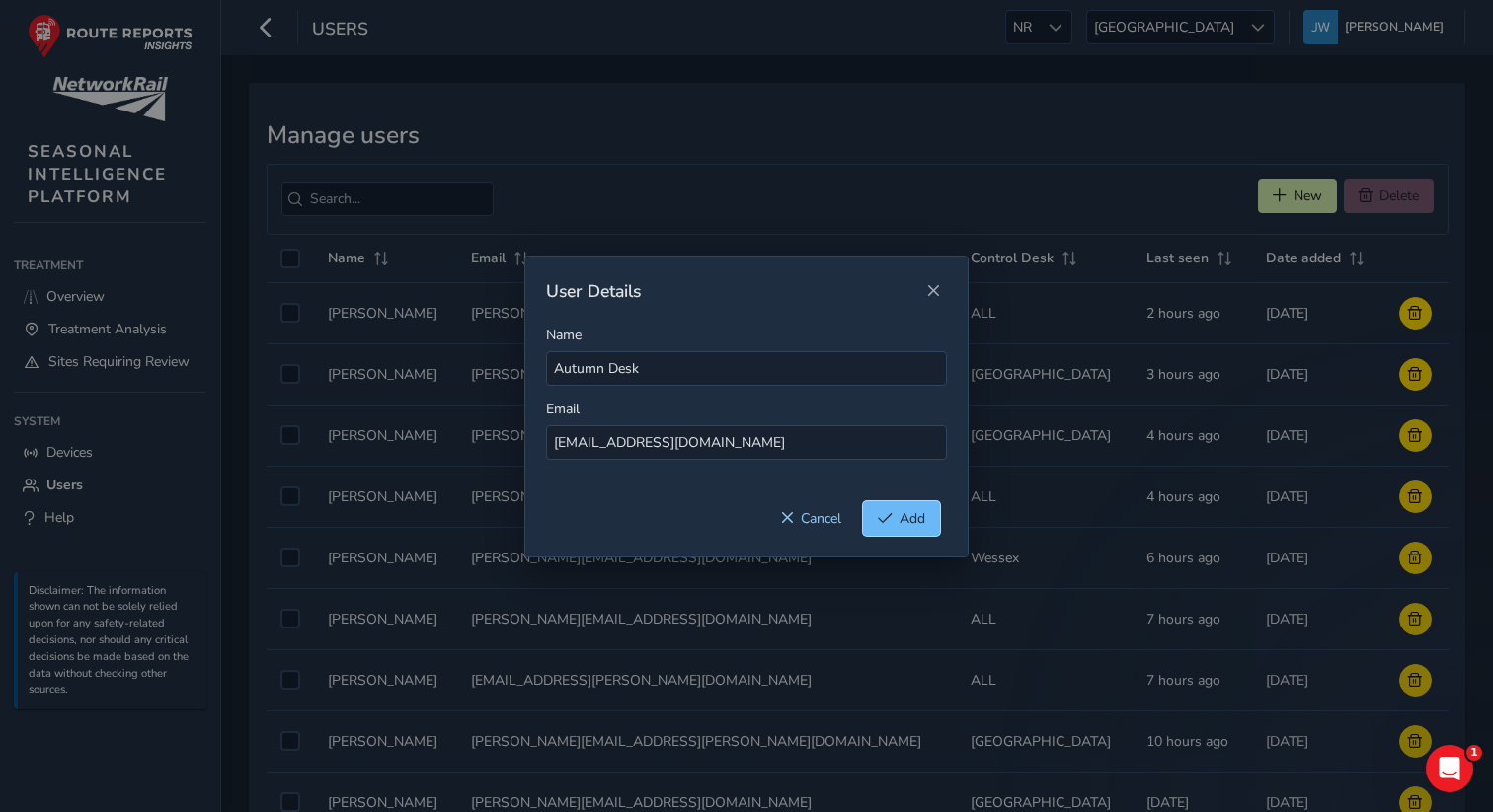
click at [894, 524] on button "Add" at bounding box center [901, 518] width 77 height 35
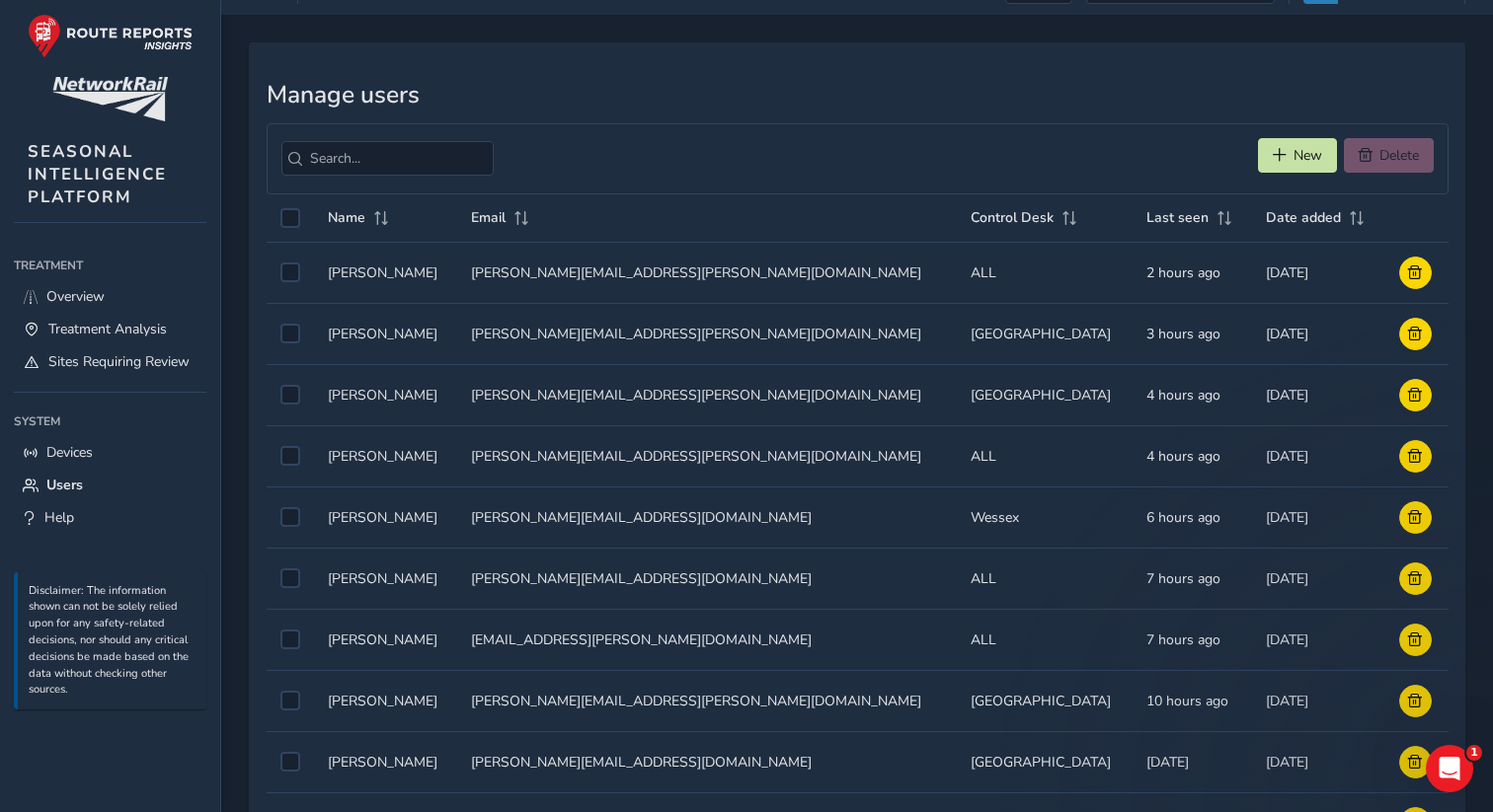
scroll to position [44, 0]
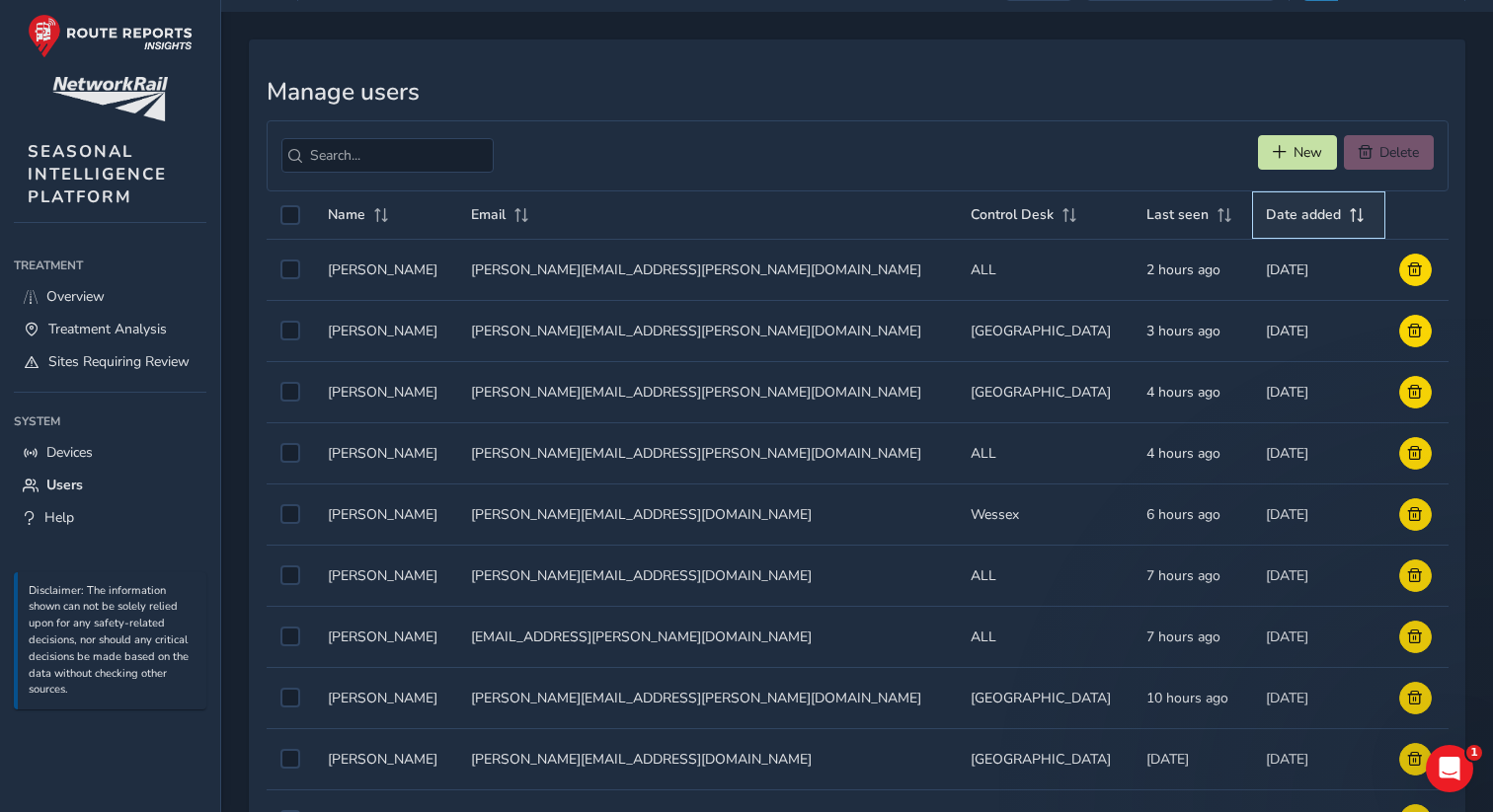
click at [1256, 225] on th "Date added" at bounding box center [1319, 215] width 134 height 49
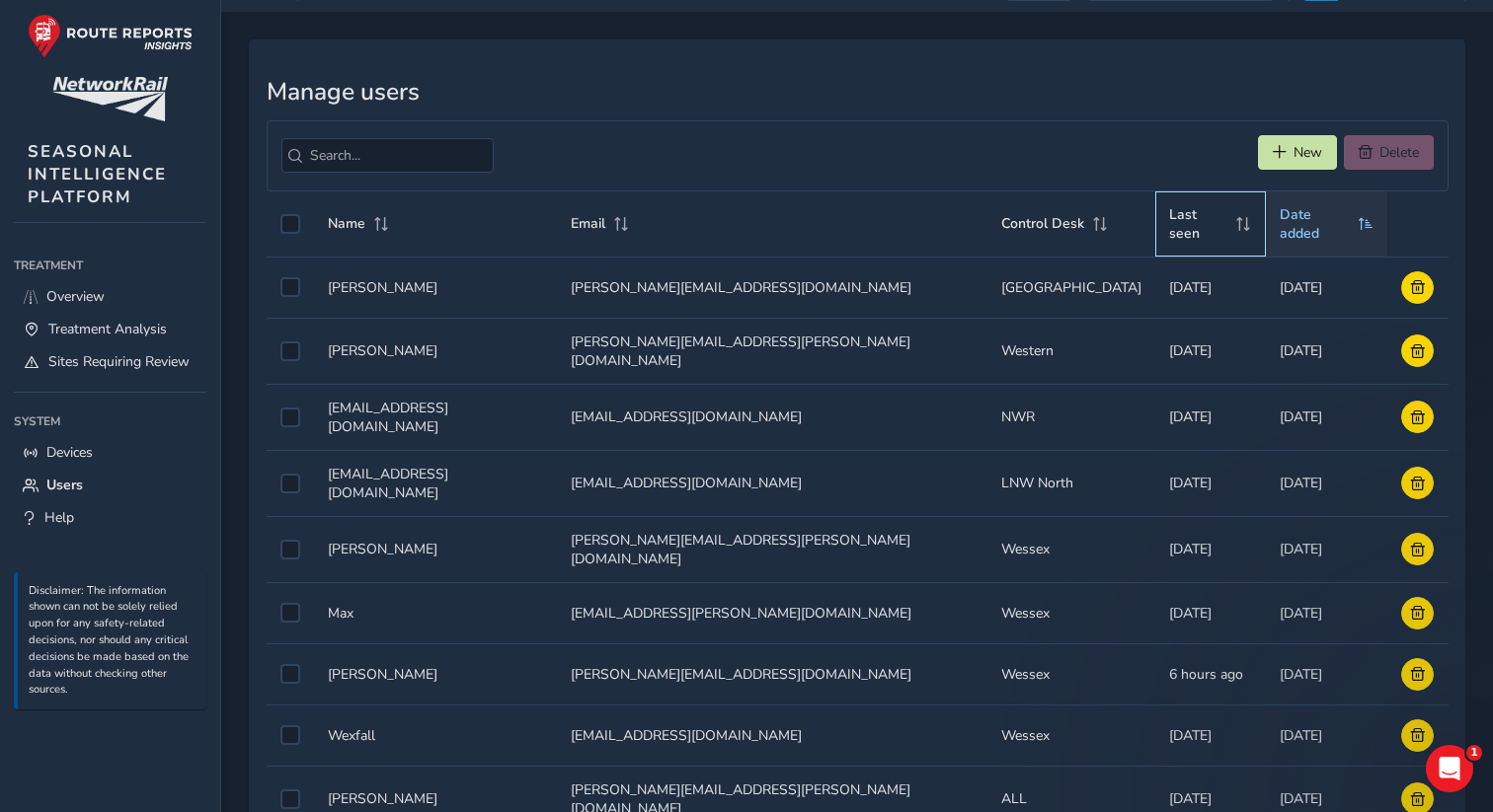
click at [1252, 225] on span at bounding box center [1244, 224] width 17 height 14
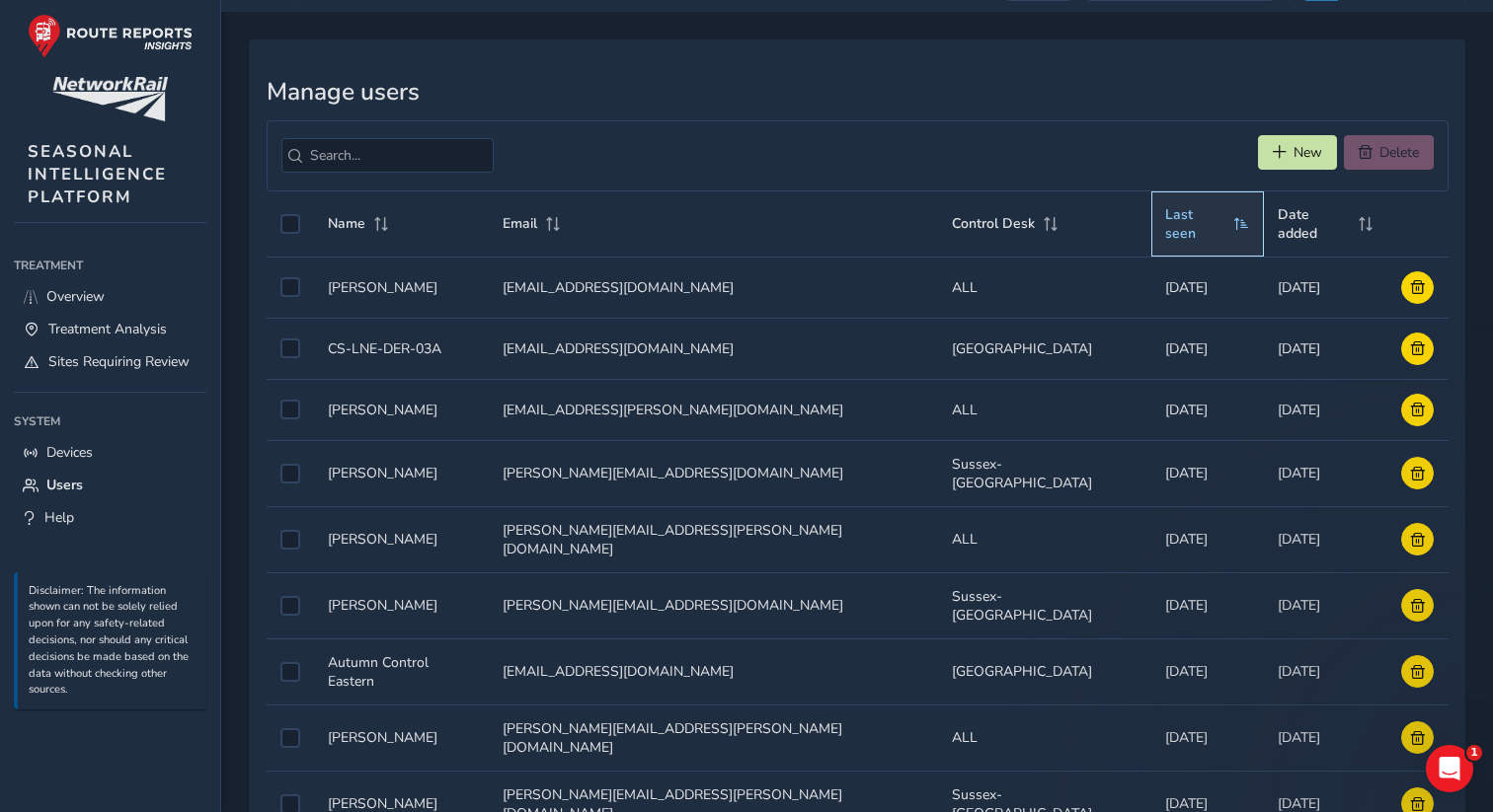
click at [1196, 225] on th "Last seen" at bounding box center [1207, 224] width 112 height 66
click at [1264, 225] on th "Date added" at bounding box center [1326, 224] width 125 height 66
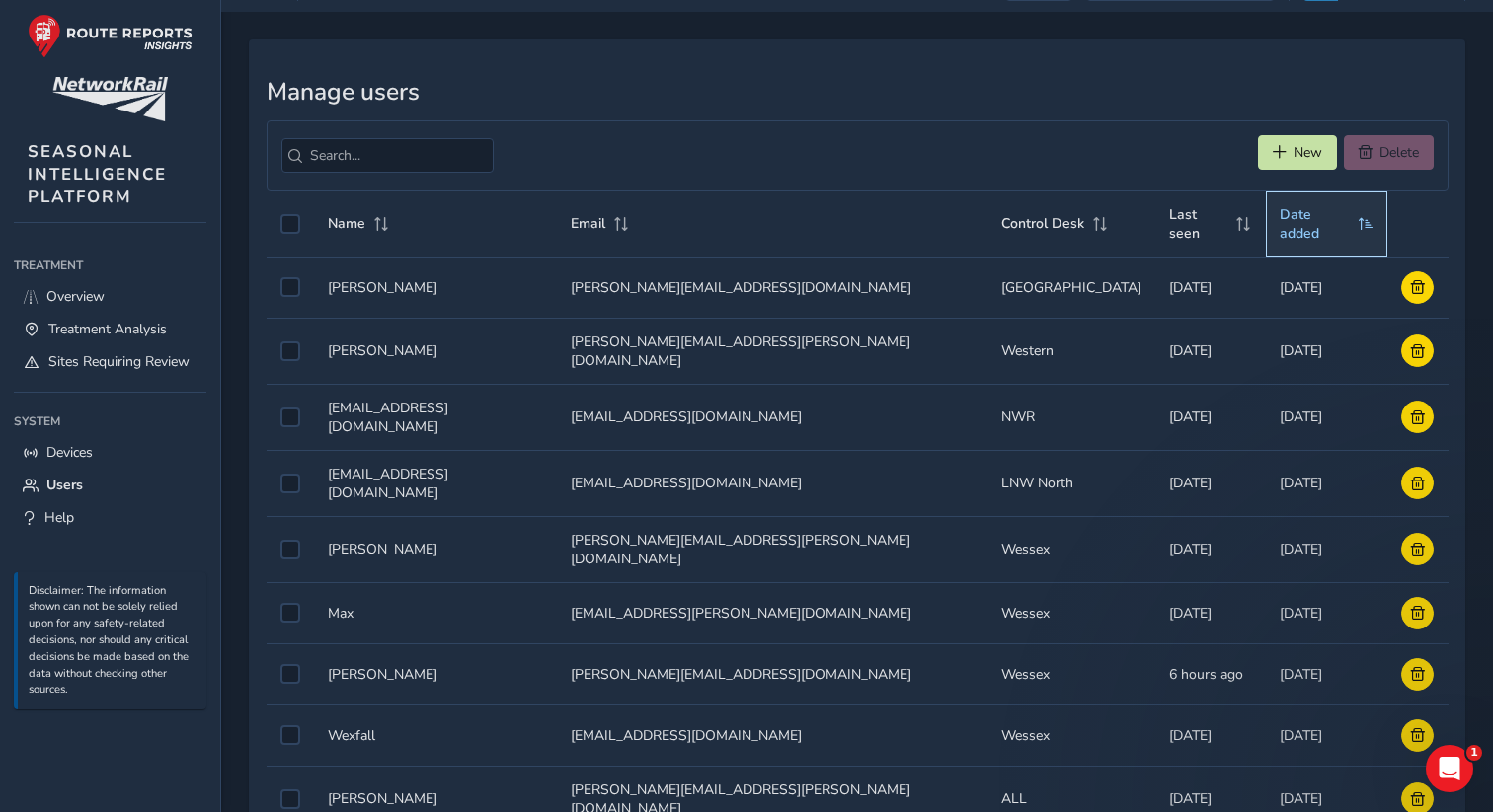
click at [1335, 224] on span "Date added" at bounding box center [1315, 224] width 71 height 38
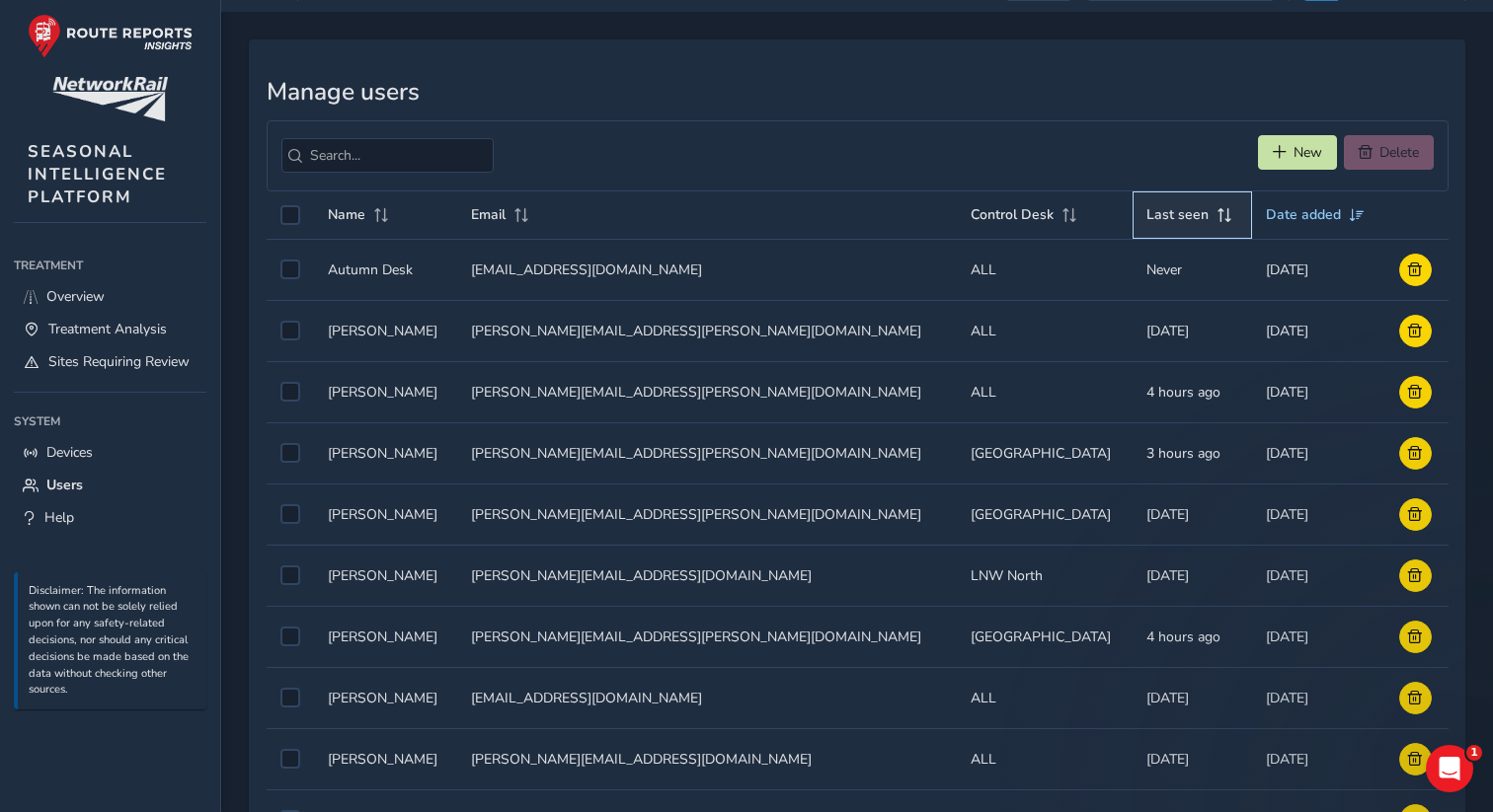
click at [1149, 206] on span "Last seen" at bounding box center [1177, 214] width 62 height 19
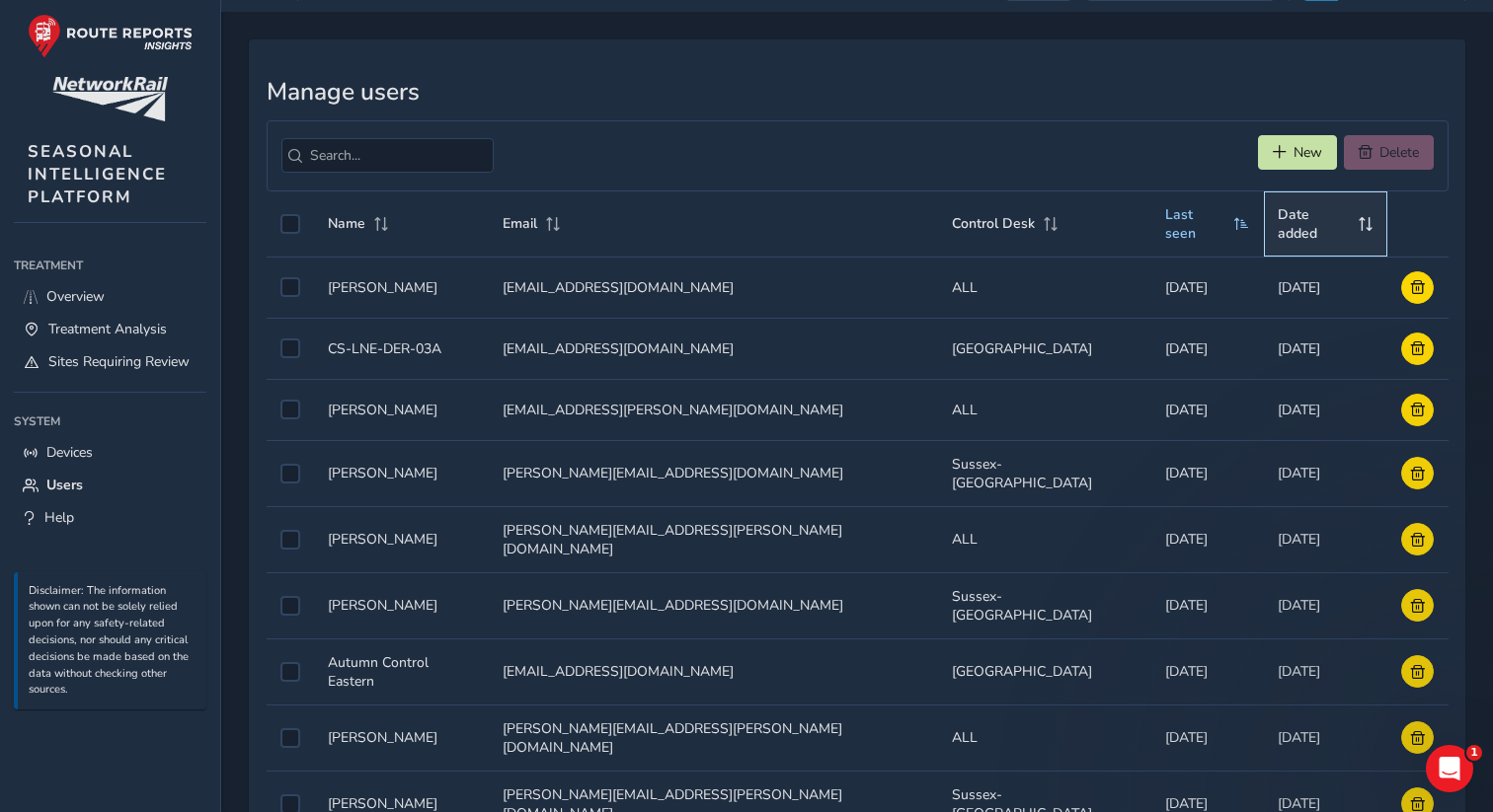
click at [1291, 220] on span "Date added" at bounding box center [1314, 224] width 72 height 38
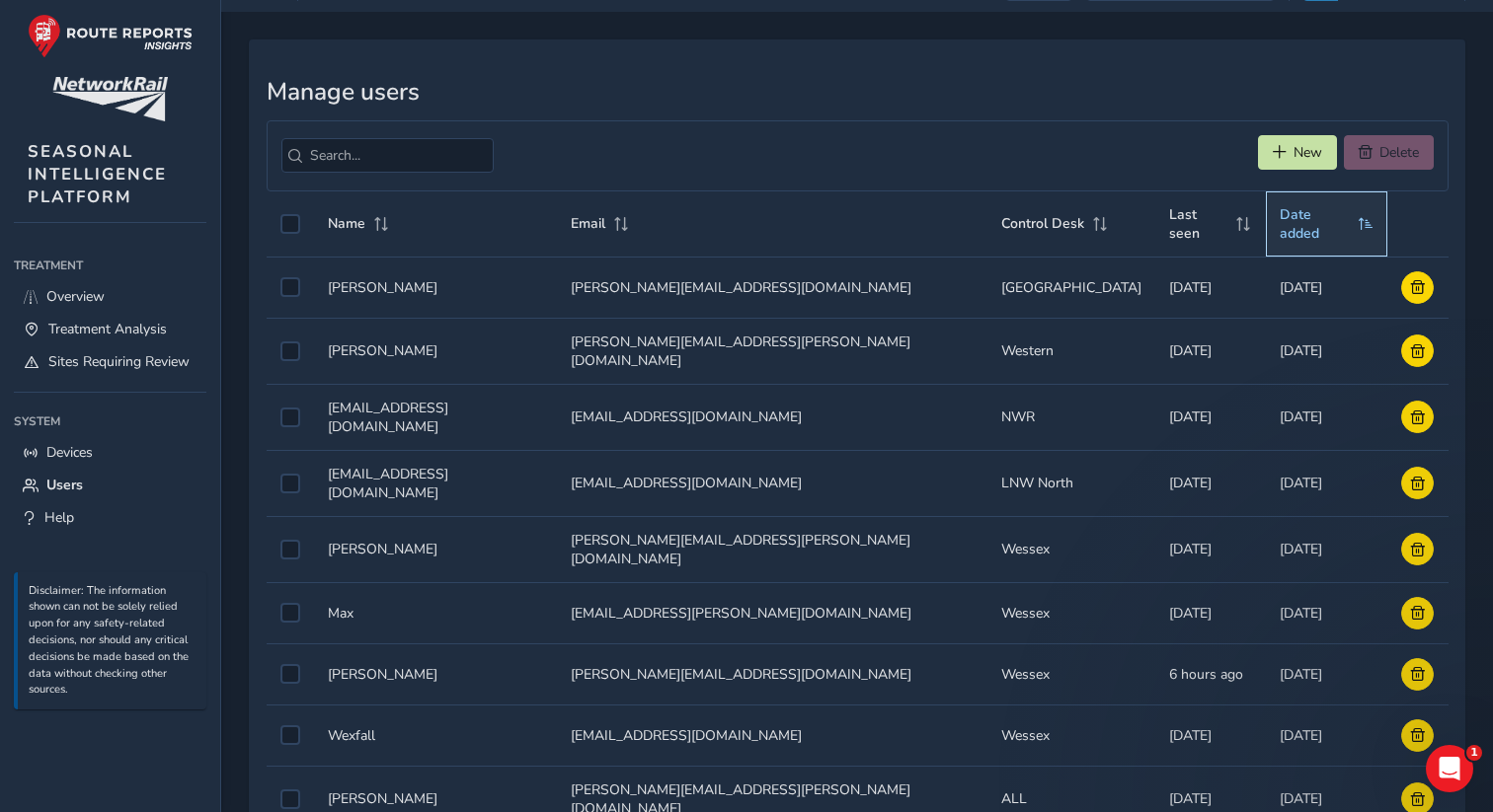
click at [1319, 235] on span "Date added" at bounding box center [1315, 224] width 71 height 38
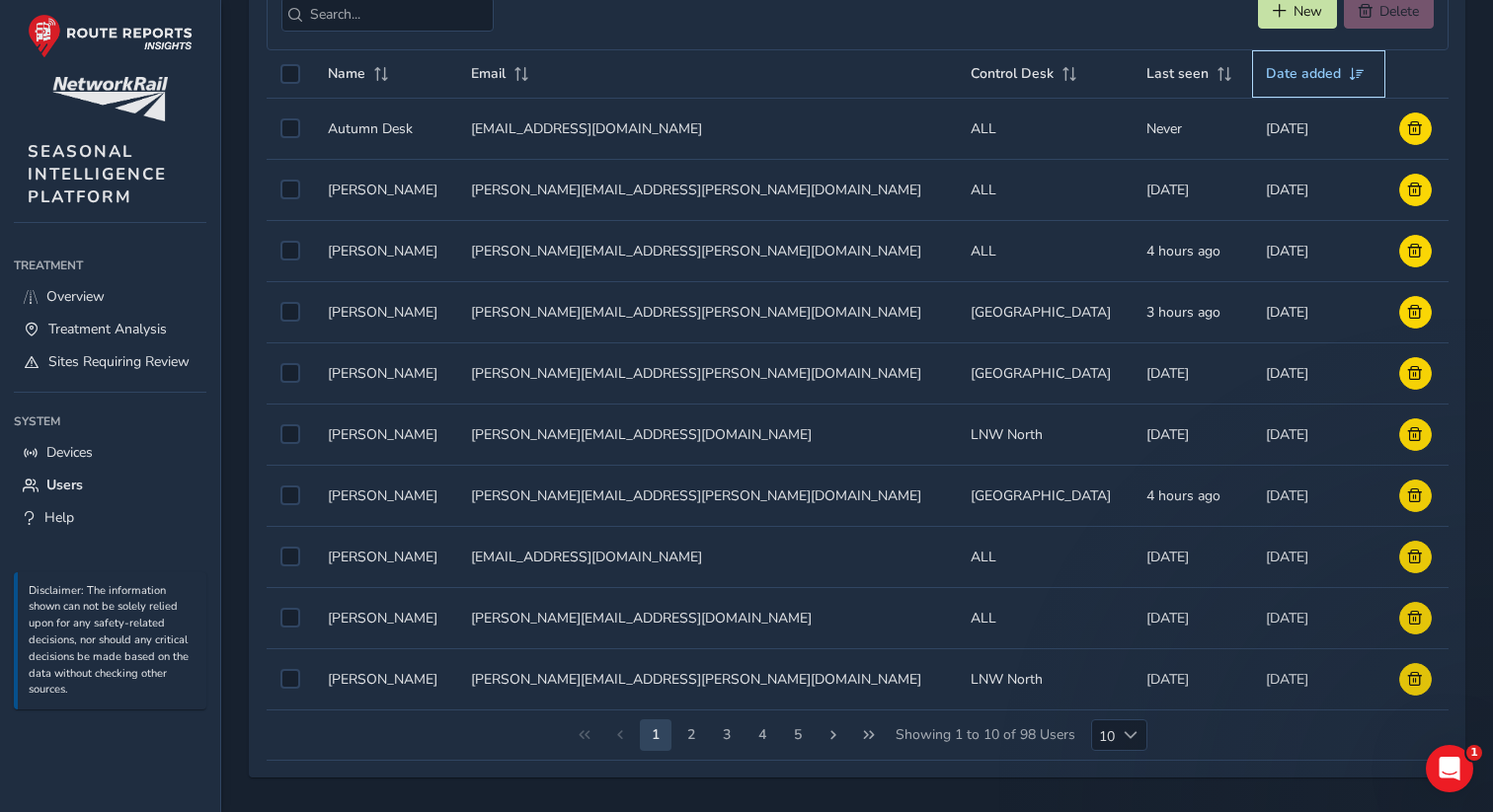
scroll to position [0, 0]
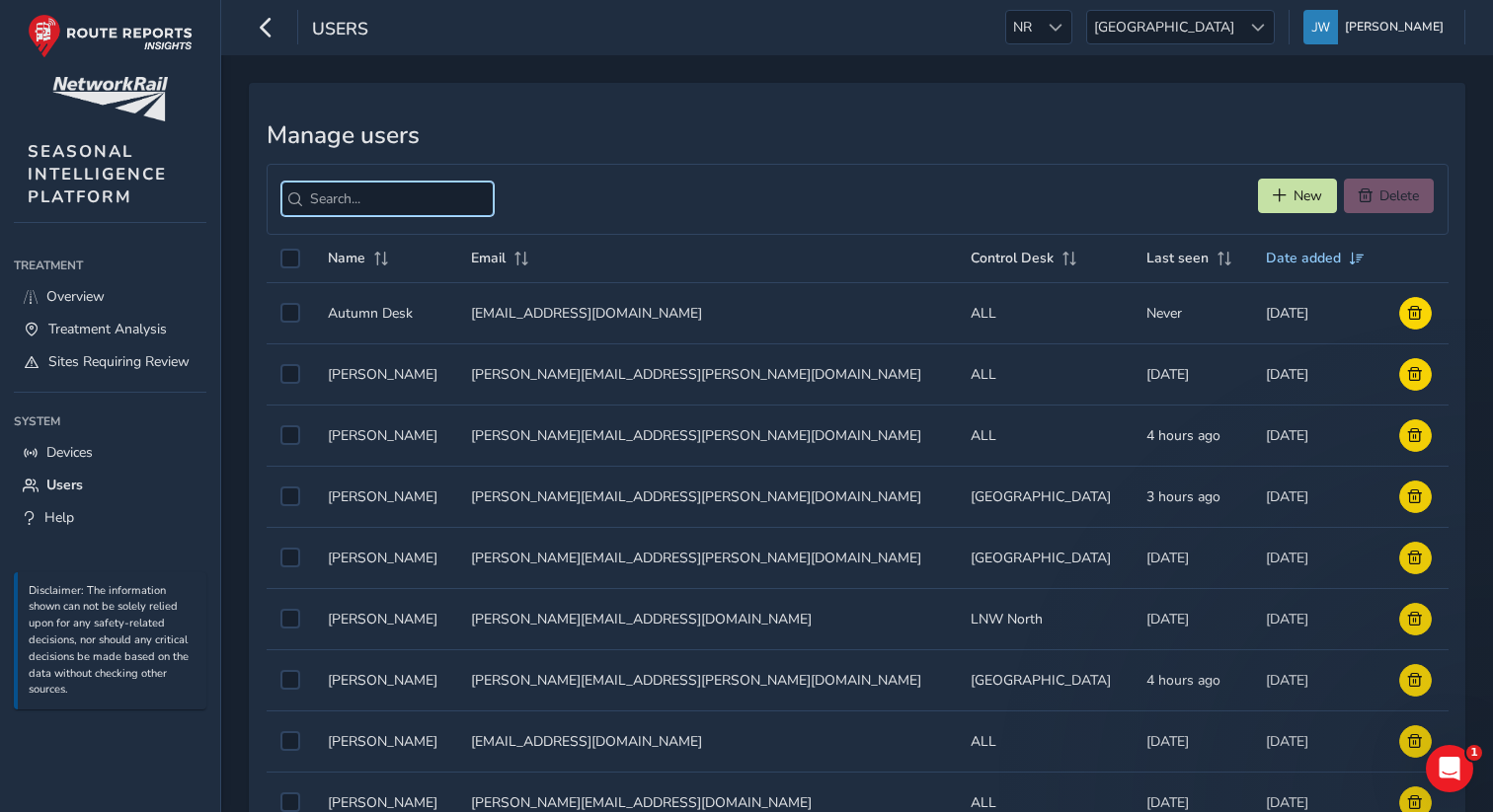
click at [366, 194] on input "search" at bounding box center [387, 198] width 212 height 35
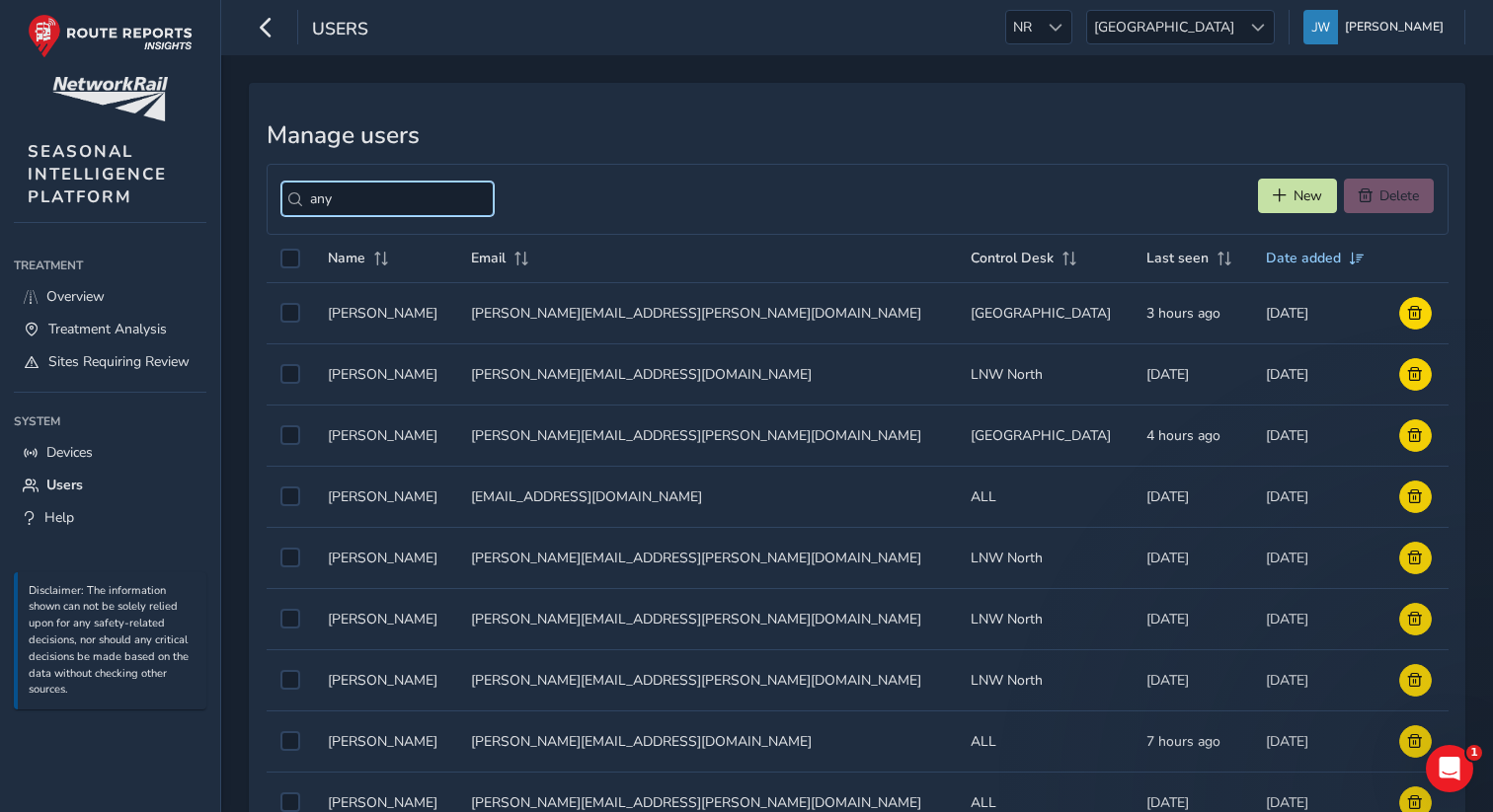
type input "anya"
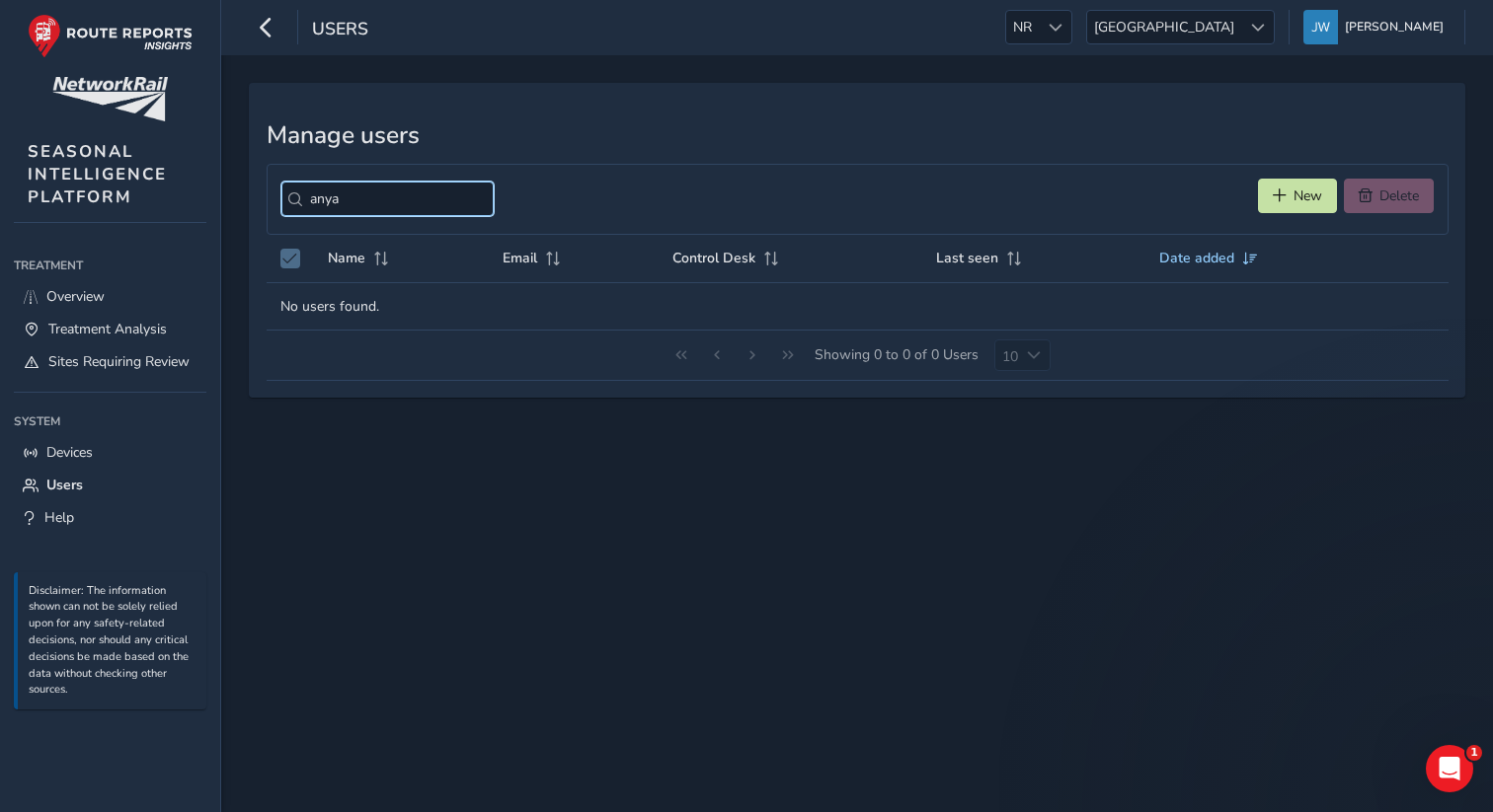
click at [461, 201] on input "anya" at bounding box center [387, 198] width 212 height 35
click at [456, 203] on input "anya" at bounding box center [387, 198] width 212 height 35
click at [83, 289] on span "Overview" at bounding box center [76, 296] width 58 height 19
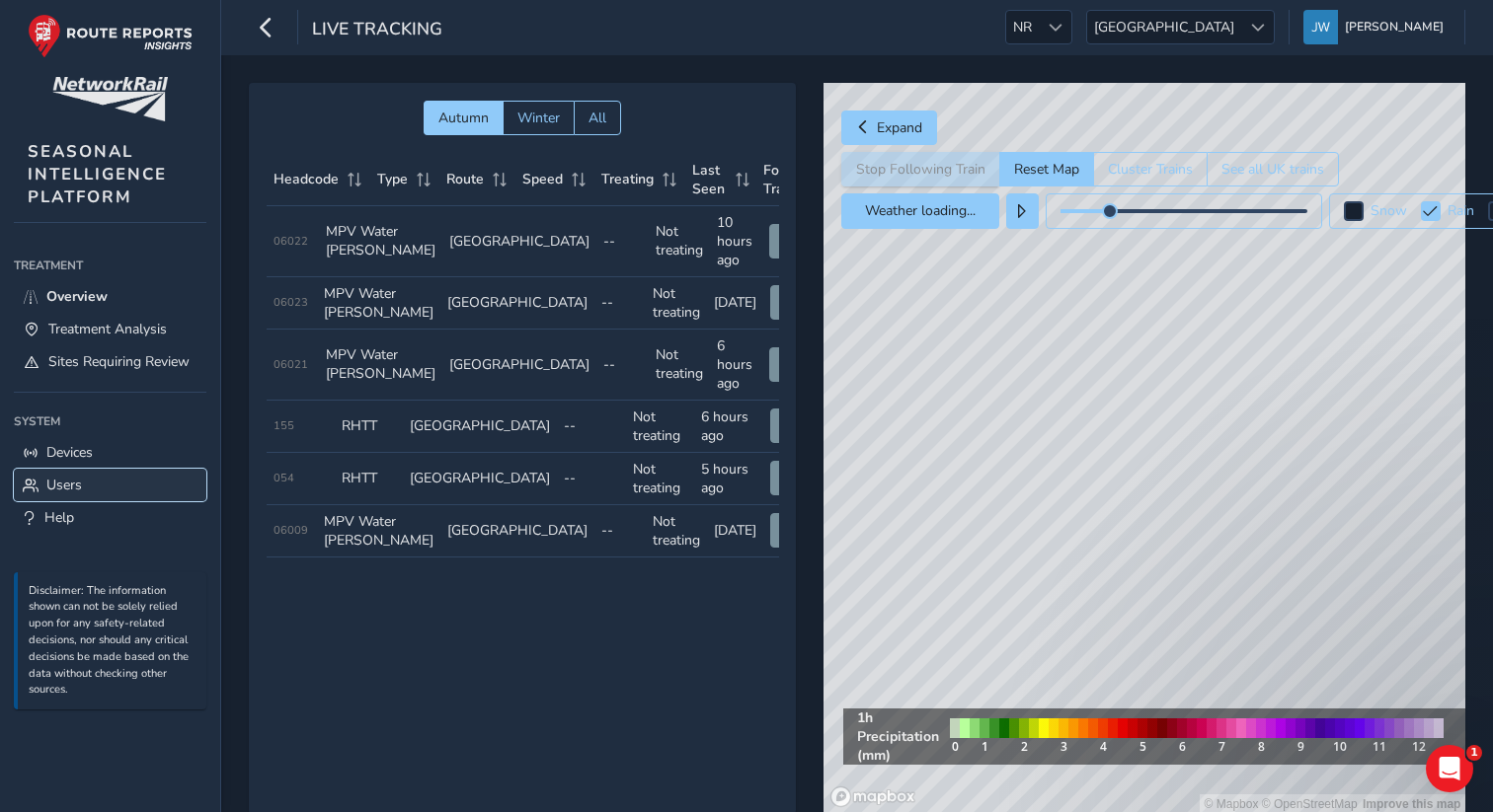
click at [74, 487] on span "Users" at bounding box center [65, 485] width 36 height 19
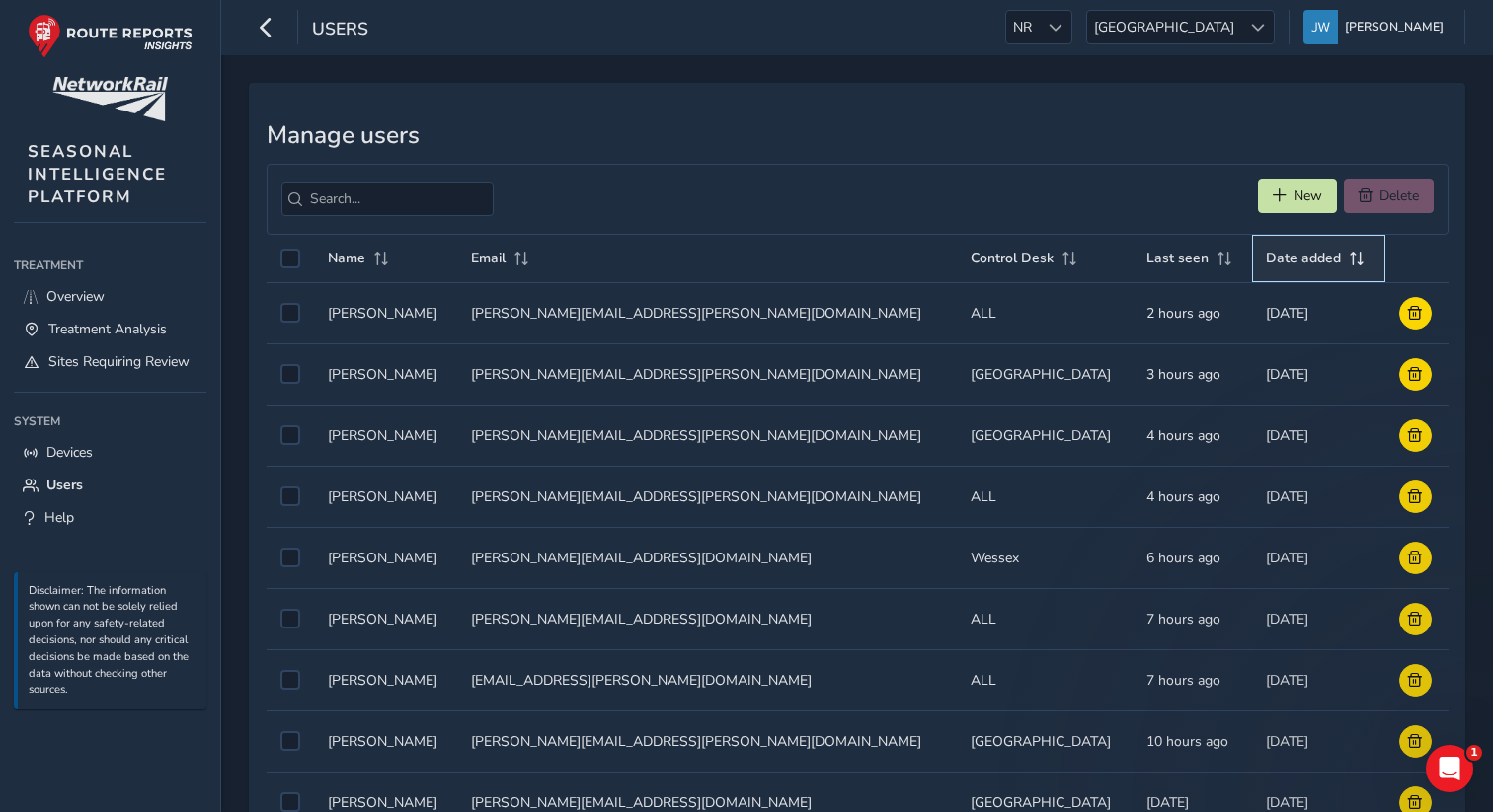
click at [1266, 258] on span "Date added" at bounding box center [1303, 258] width 75 height 19
click at [1266, 255] on span "Date added" at bounding box center [1303, 258] width 75 height 19
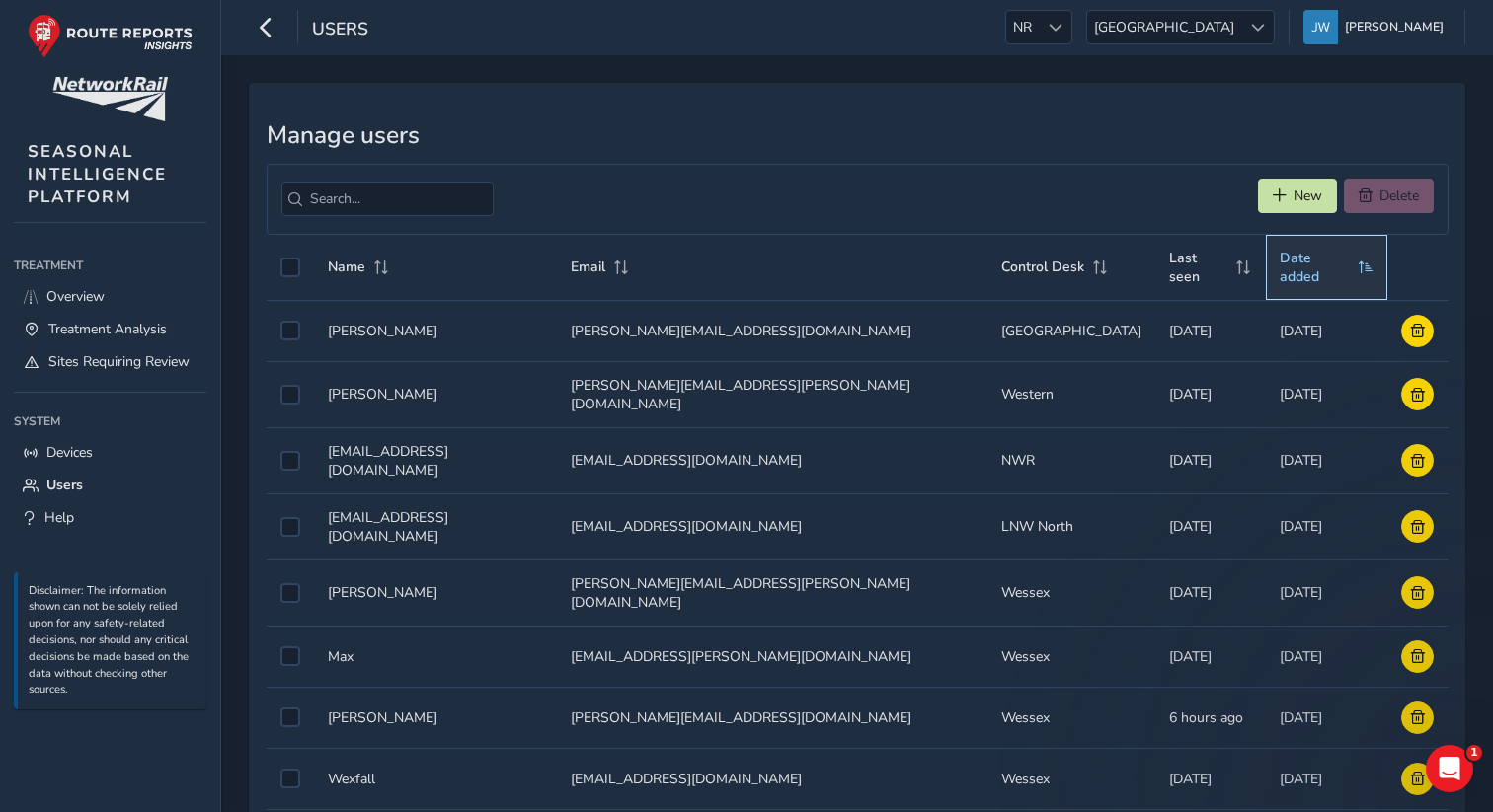
click at [1307, 267] on span "Date added" at bounding box center [1315, 268] width 71 height 38
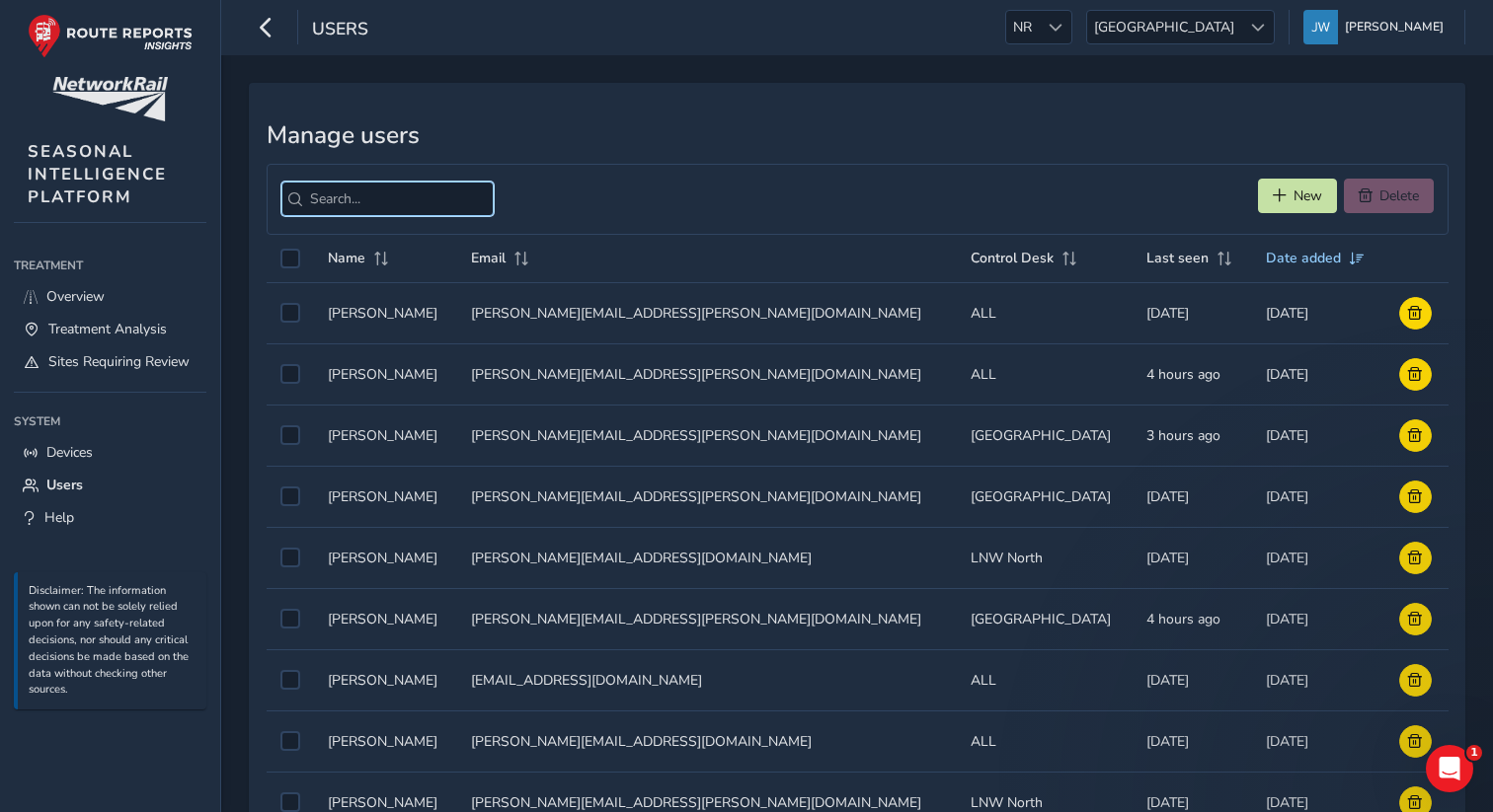
click at [339, 197] on input "search" at bounding box center [387, 198] width 212 height 35
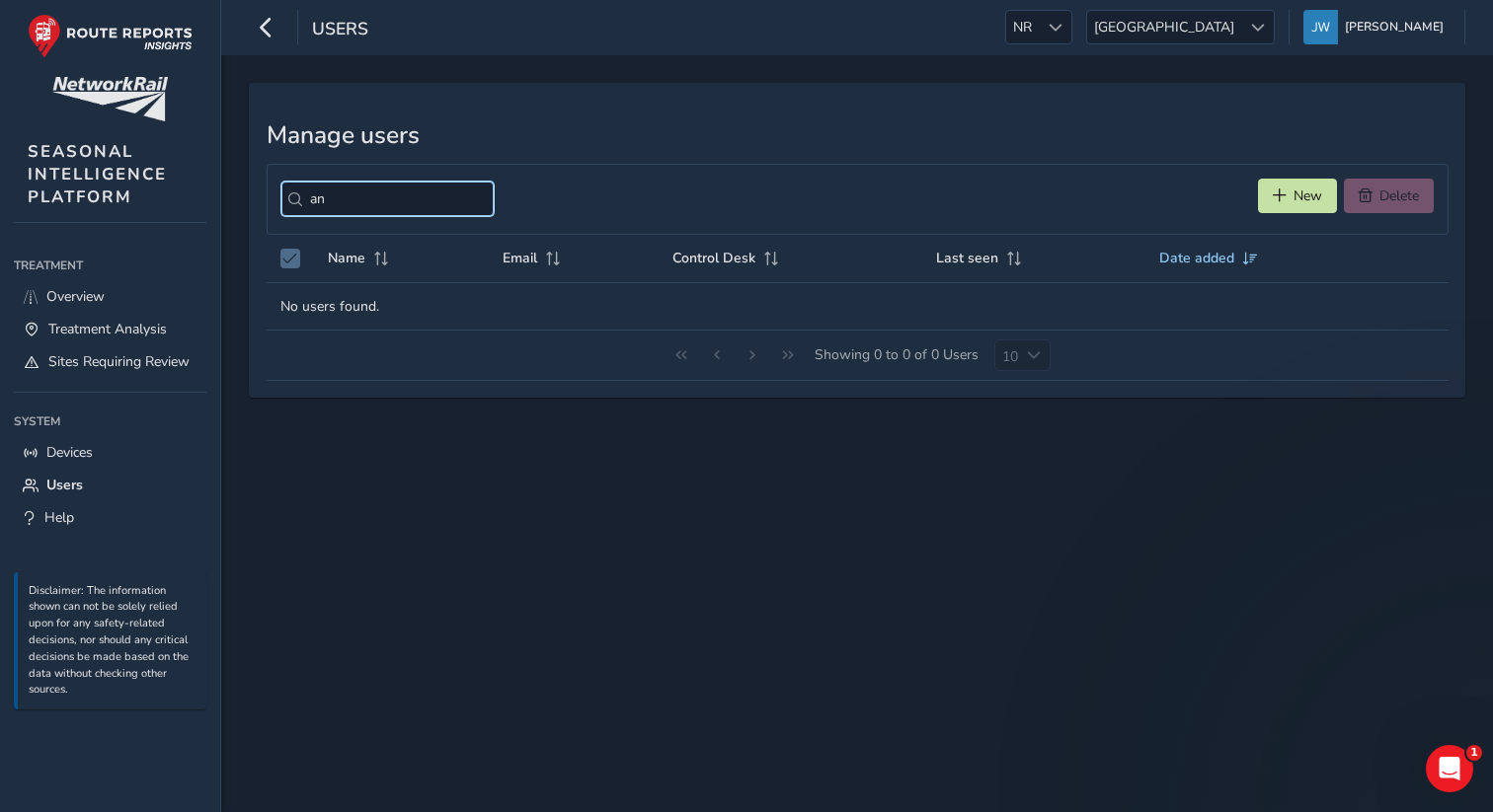
type input "a"
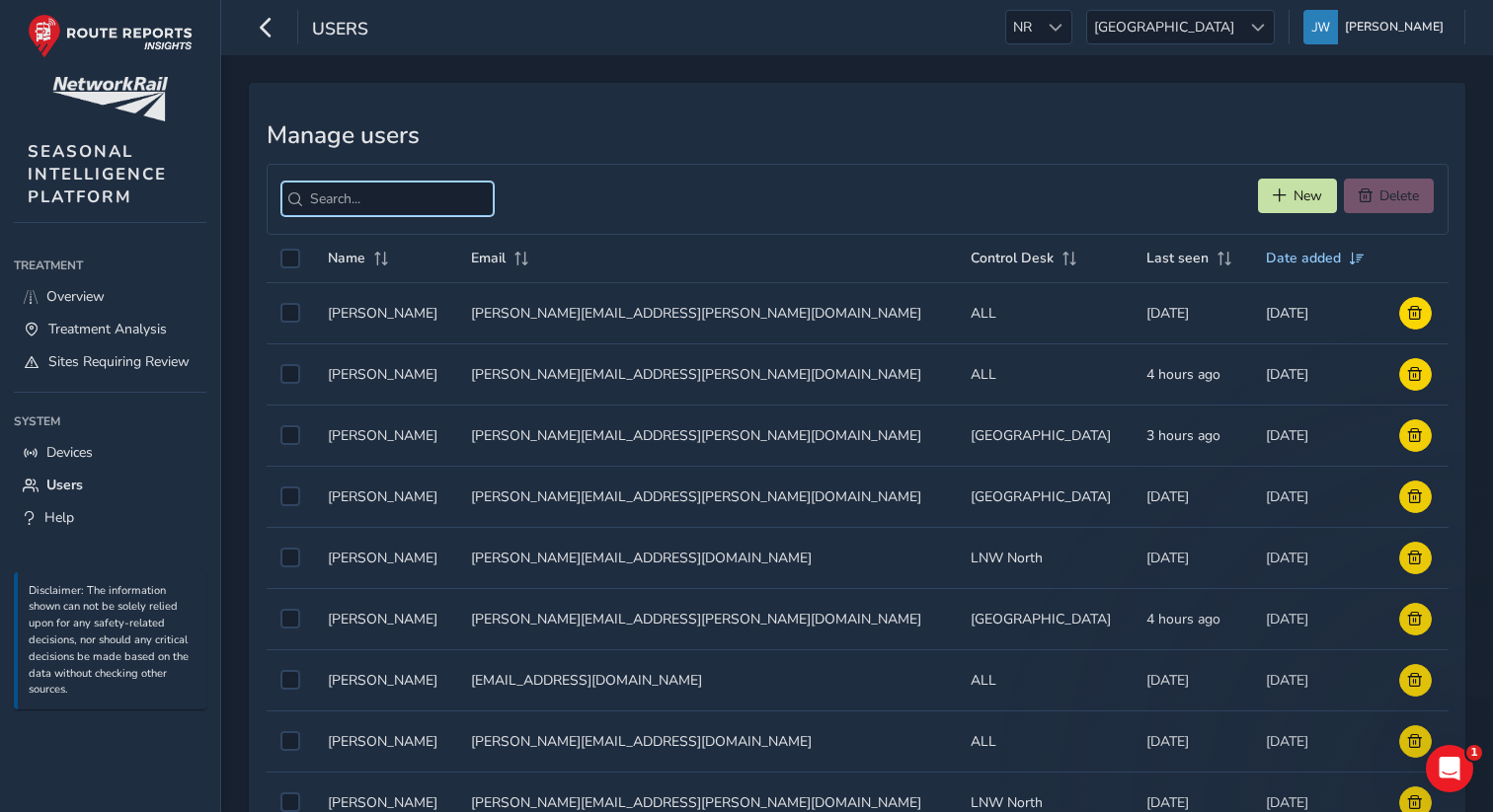
click at [325, 193] on input "search" at bounding box center [387, 198] width 212 height 35
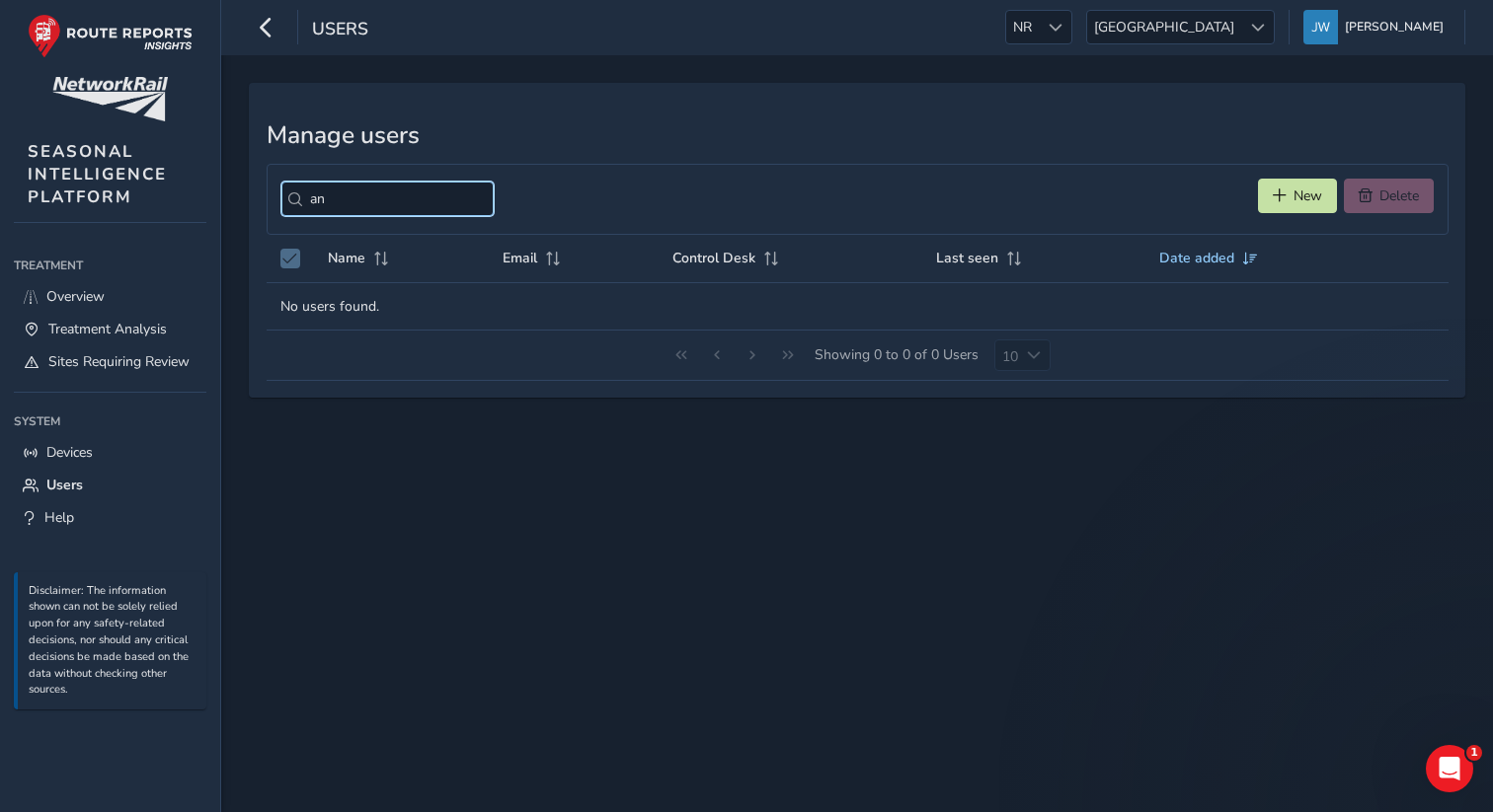
type input "a"
type input "anya"
click at [457, 200] on input "anya" at bounding box center [387, 198] width 212 height 35
